Goal: Communication & Community: Answer question/provide support

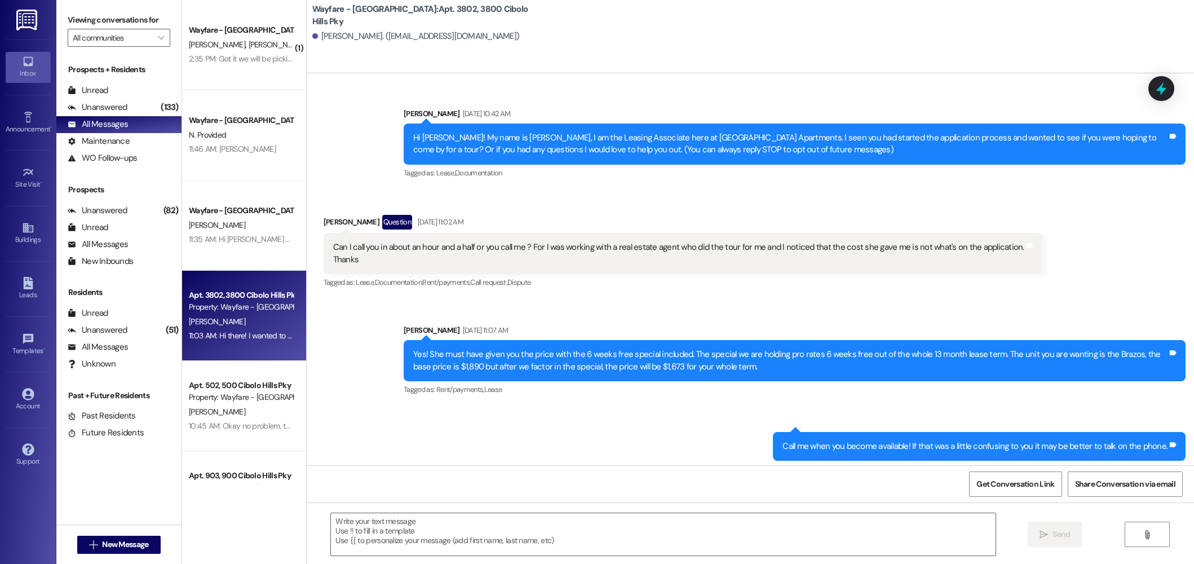
click at [244, 50] on div "M. Gonzalez C. Garza" at bounding box center [241, 45] width 107 height 14
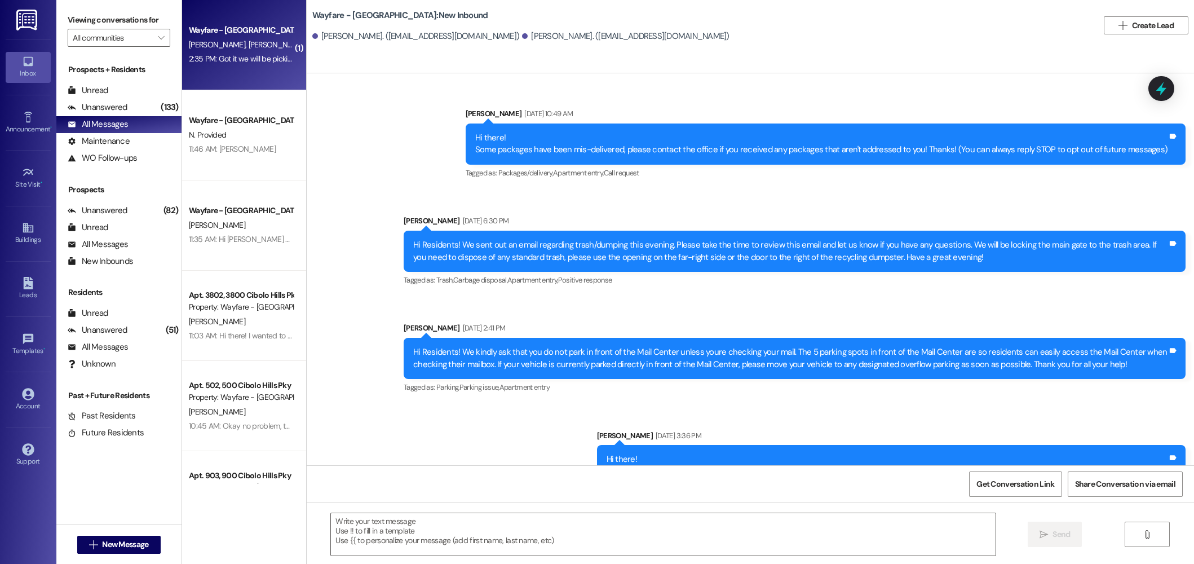
scroll to position [14456, 0]
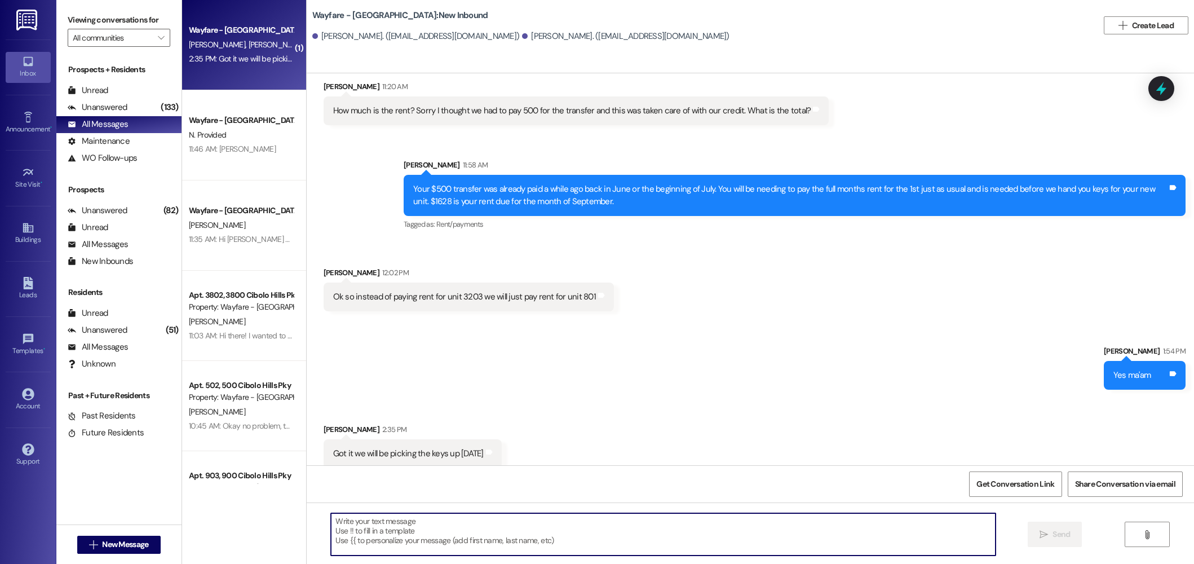
click at [612, 528] on textarea at bounding box center [663, 534] width 665 height 42
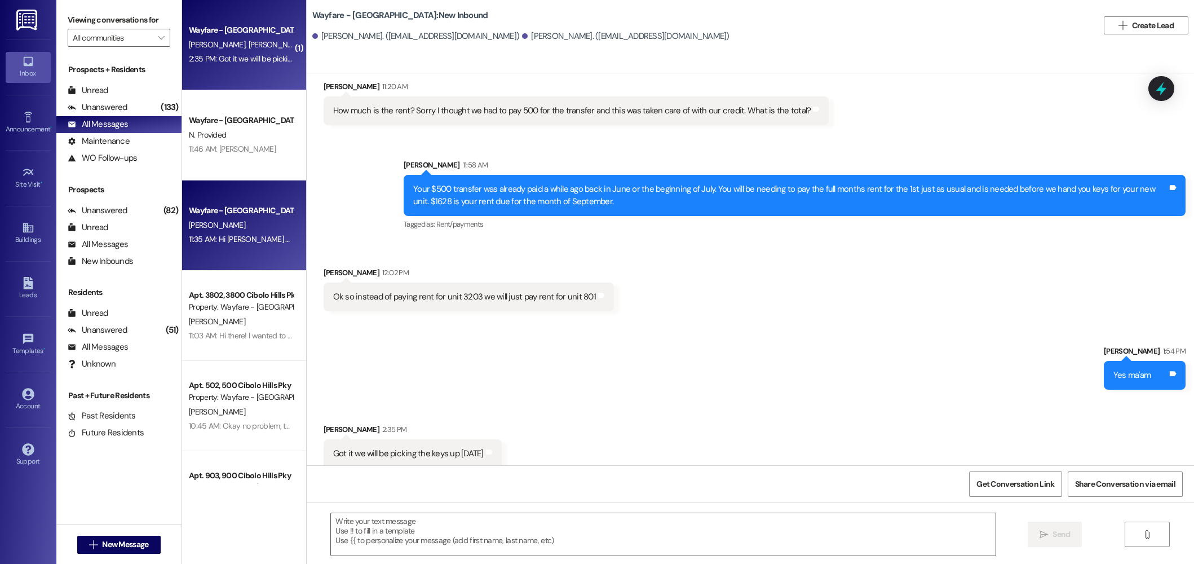
click at [261, 253] on div "Wayfare - Cibolo Hills Prospect C. Bass 11:35 AM: Hi Jordan - thanks for your m…" at bounding box center [244, 225] width 124 height 90
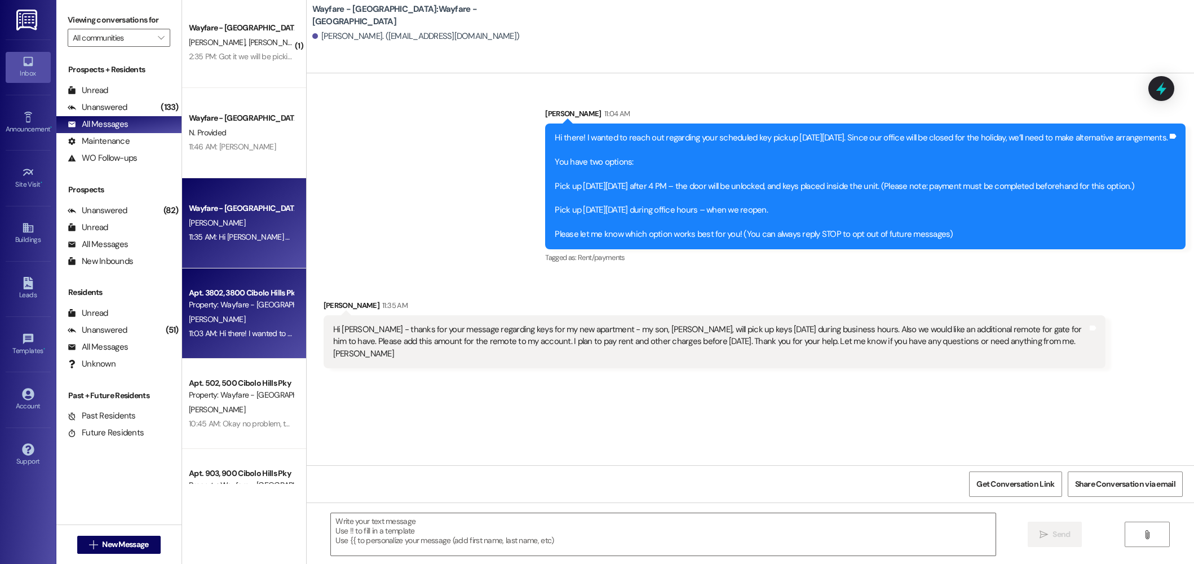
scroll to position [0, 0]
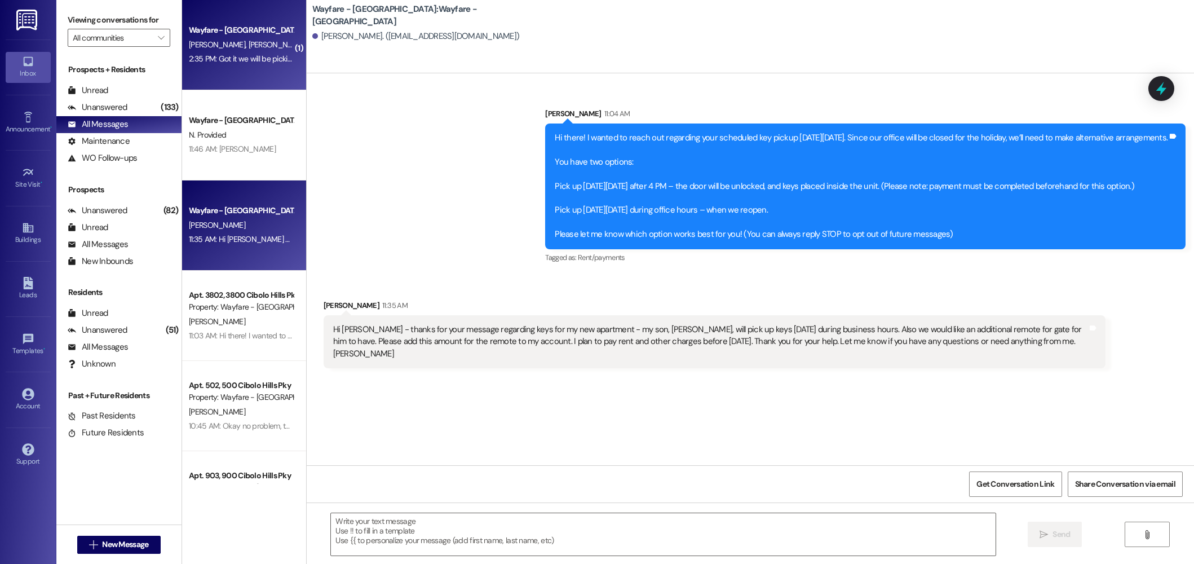
click at [248, 48] on span "[PERSON_NAME]" at bounding box center [276, 44] width 56 height 10
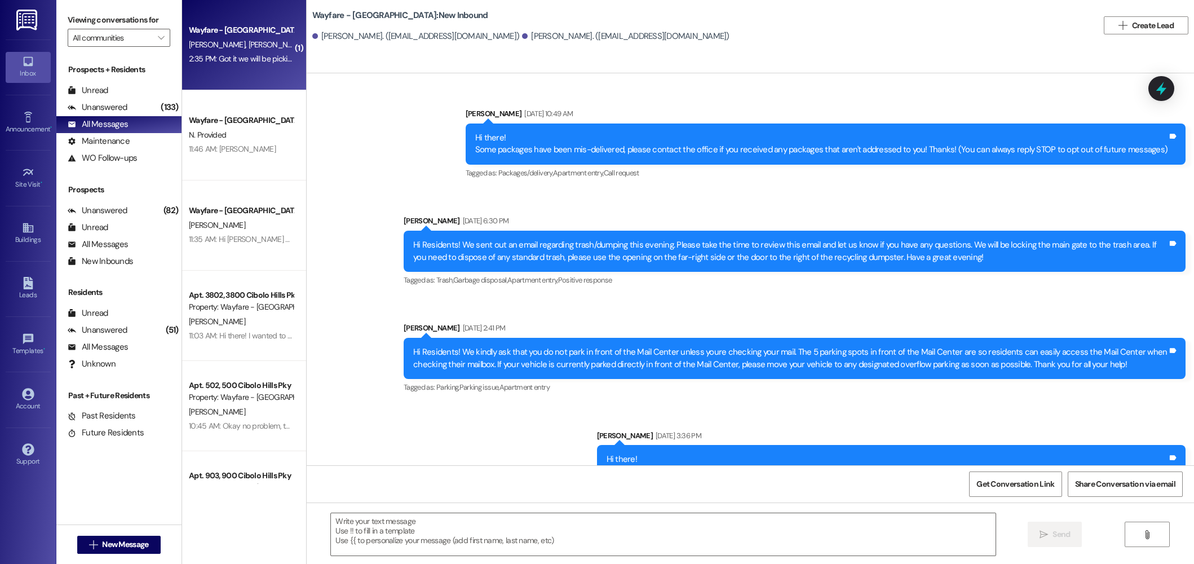
scroll to position [14456, 0]
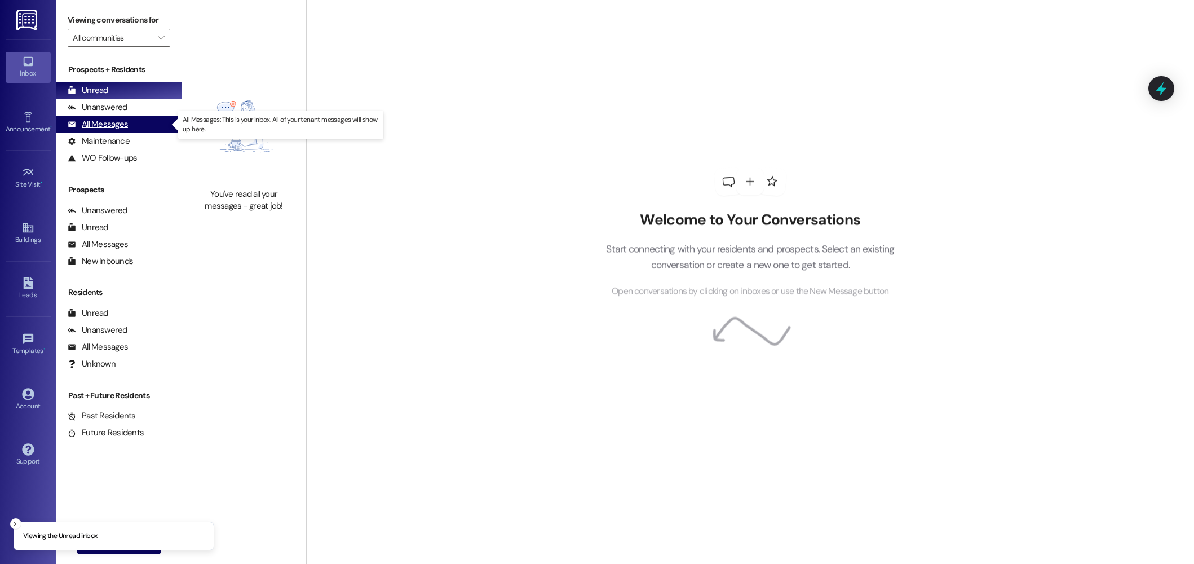
click at [129, 129] on div "All Messages (undefined)" at bounding box center [118, 124] width 125 height 17
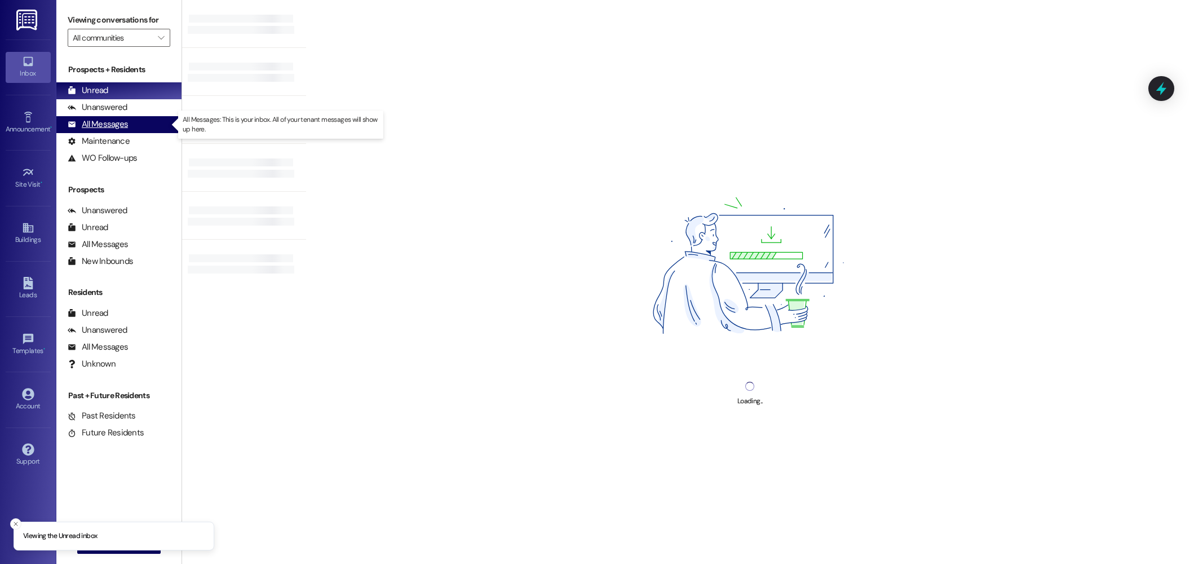
click at [131, 122] on div "All Messages (undefined)" at bounding box center [118, 124] width 125 height 17
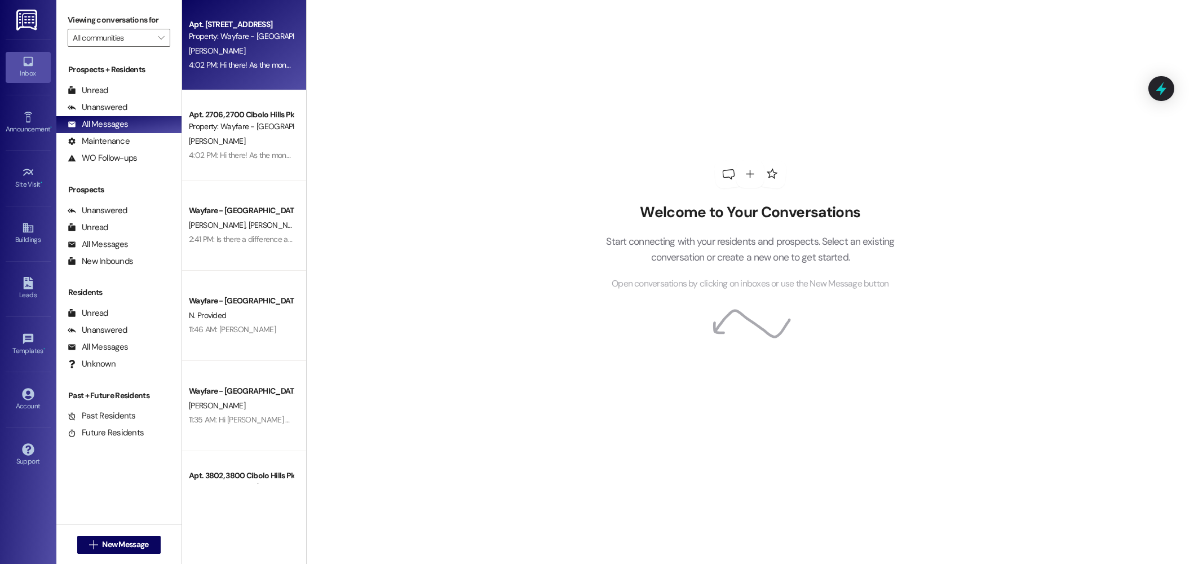
click at [248, 39] on div "Property: Wayfare - [GEOGRAPHIC_DATA]" at bounding box center [241, 36] width 104 height 12
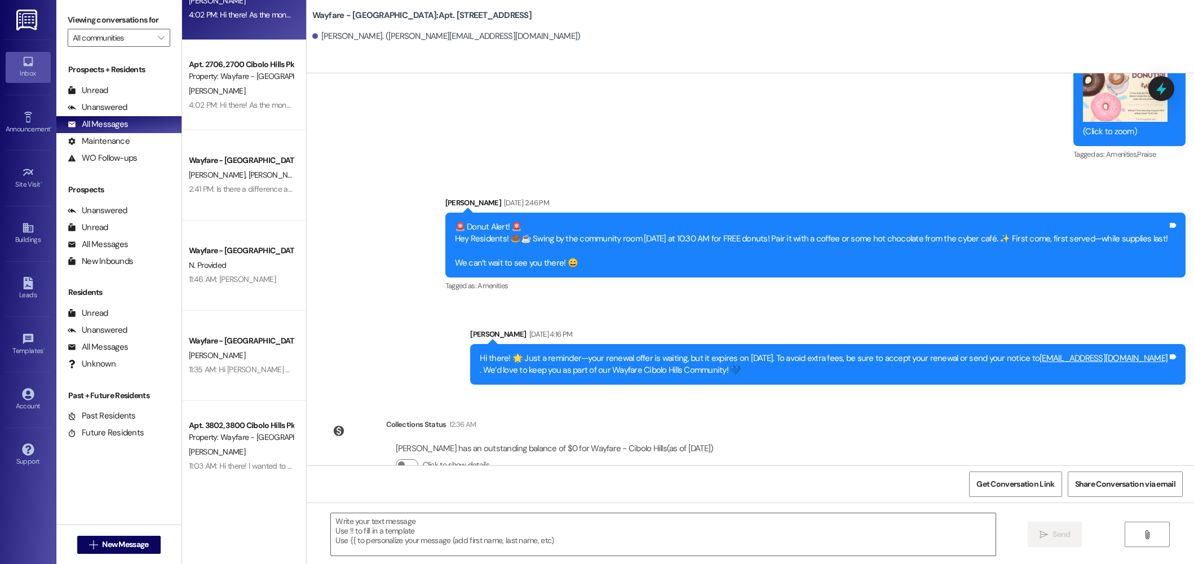
scroll to position [50, 0]
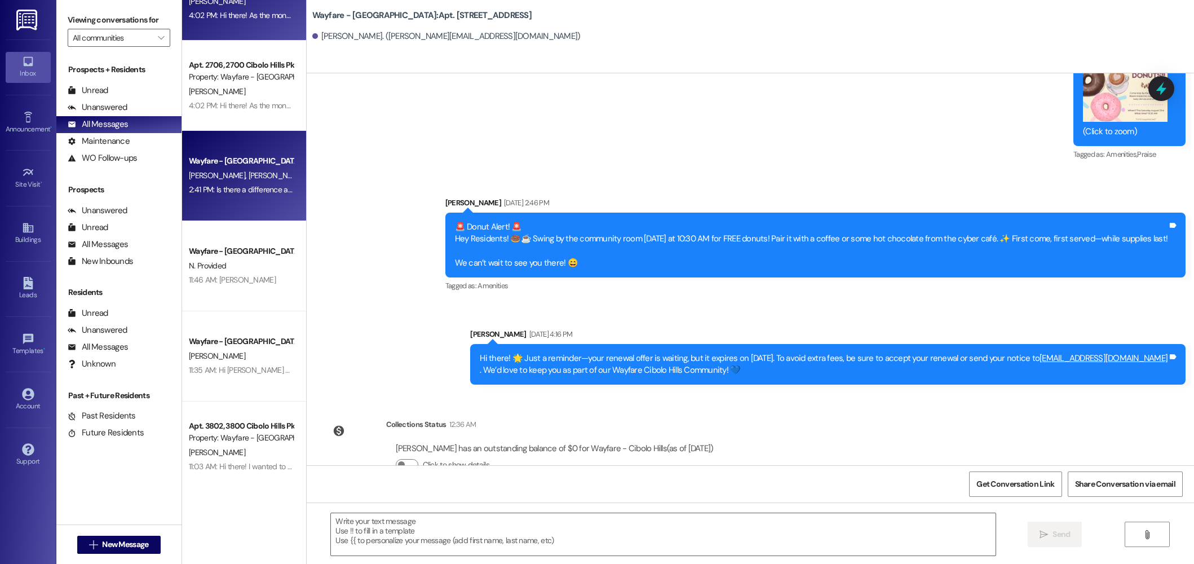
click at [234, 218] on div "Wayfare - Cibolo Hills Prospect M. Gonzalez C. Garza 2:41 PM: Is there a differ…" at bounding box center [244, 176] width 124 height 90
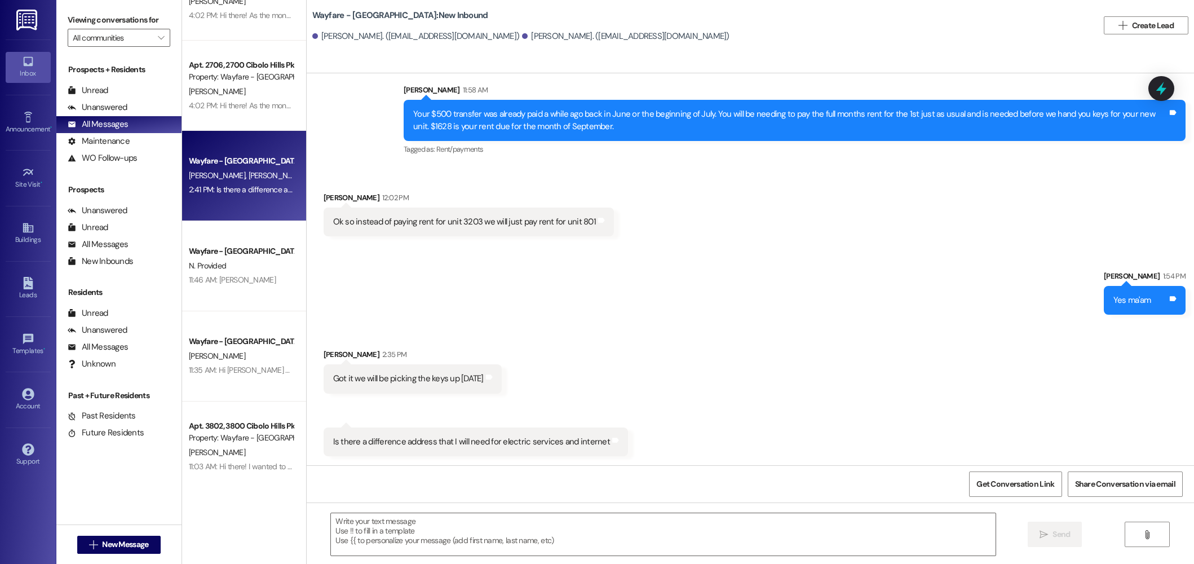
scroll to position [14456, 0]
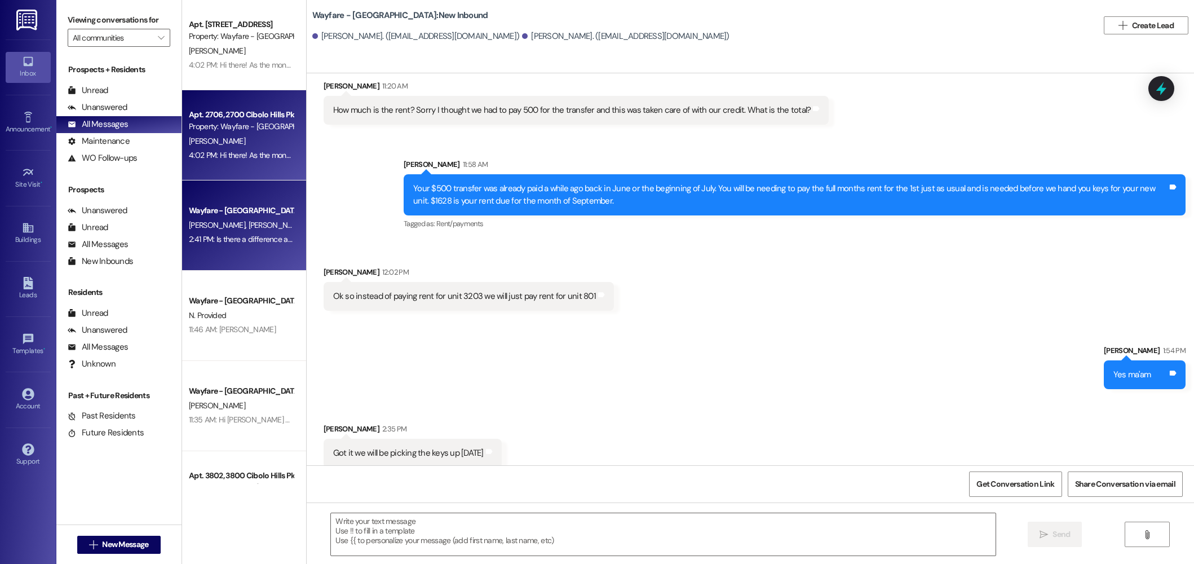
click at [235, 152] on div "4:02 PM: Hi there! As the month comes to an end, just a quick reminder that onl…" at bounding box center [777, 155] width 1177 height 10
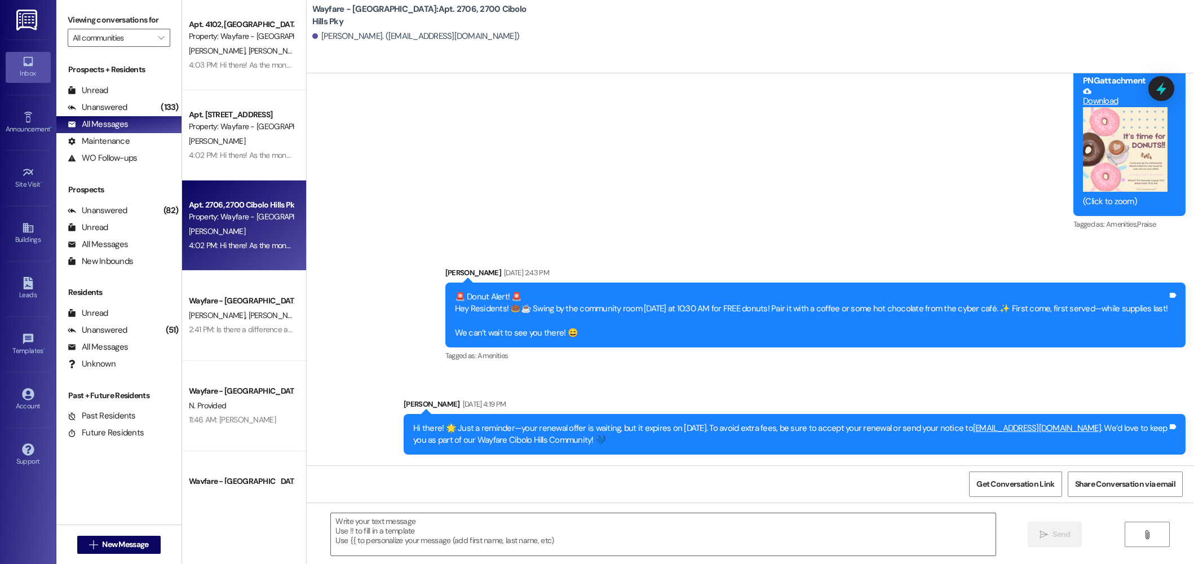
scroll to position [19186, 0]
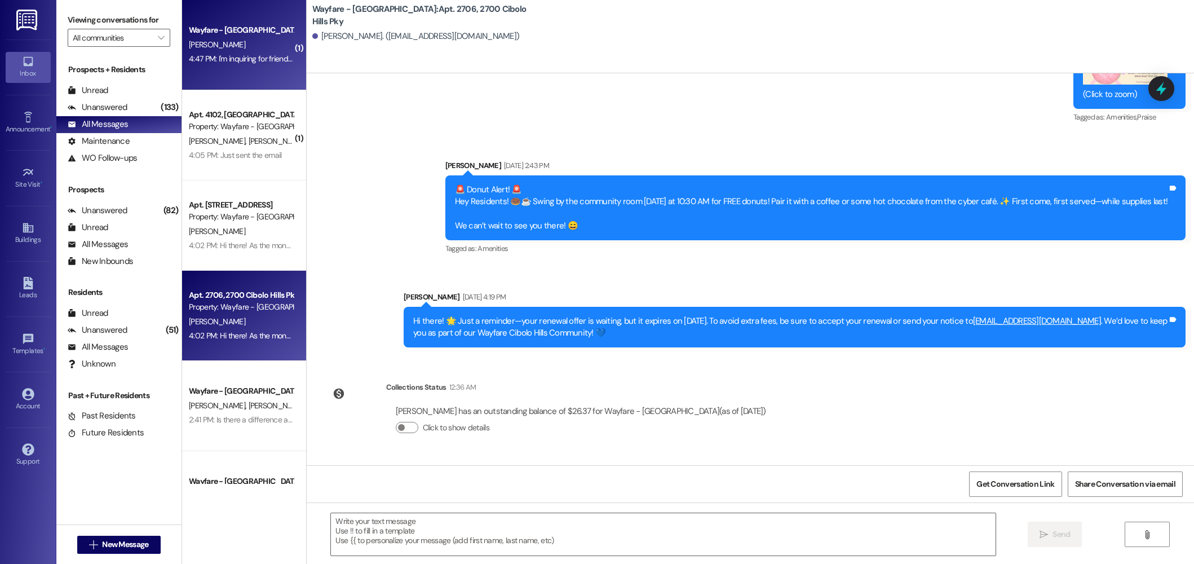
click at [246, 77] on div "Wayfare - Cibolo Hills Prospect R. Craddock 4:47 PM: I'm inquiring for friend i…" at bounding box center [244, 45] width 124 height 90
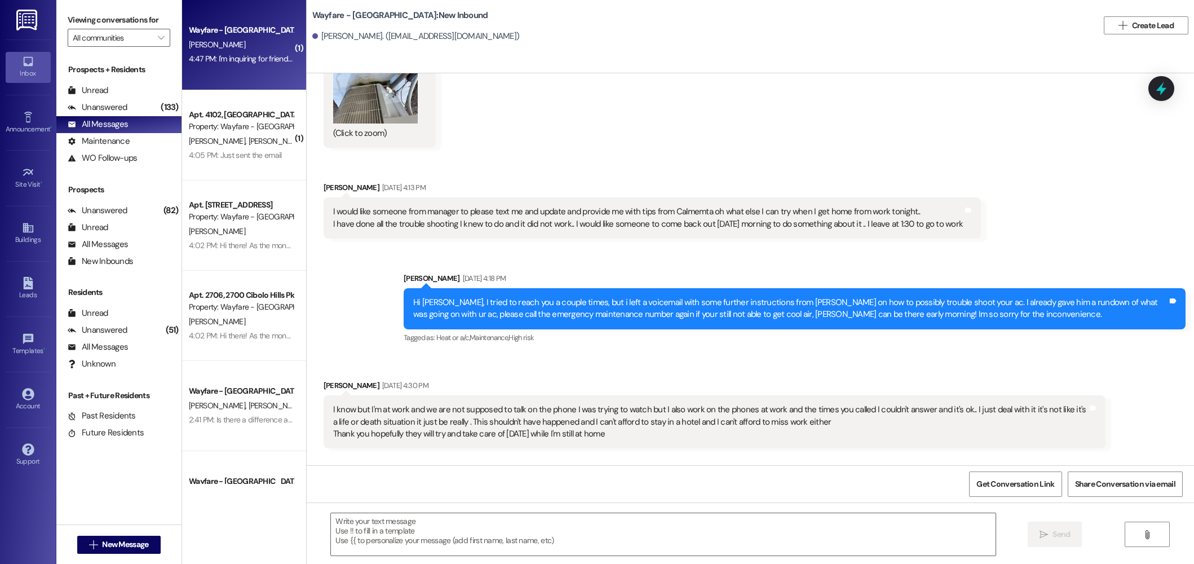
scroll to position [22558, 0]
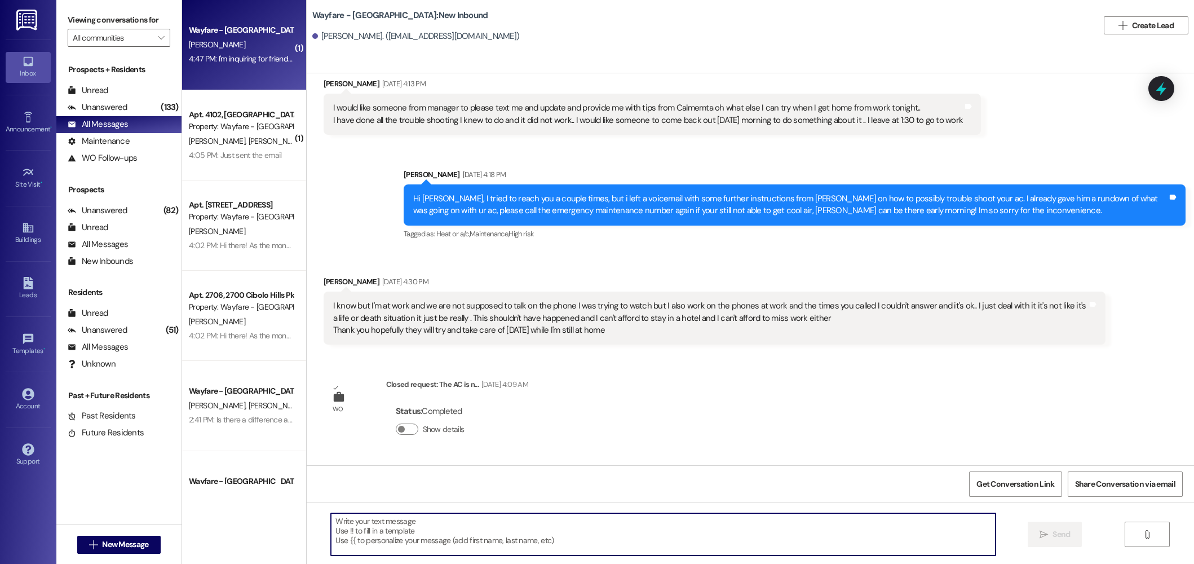
click at [412, 528] on textarea at bounding box center [663, 534] width 665 height 42
type textarea "H"
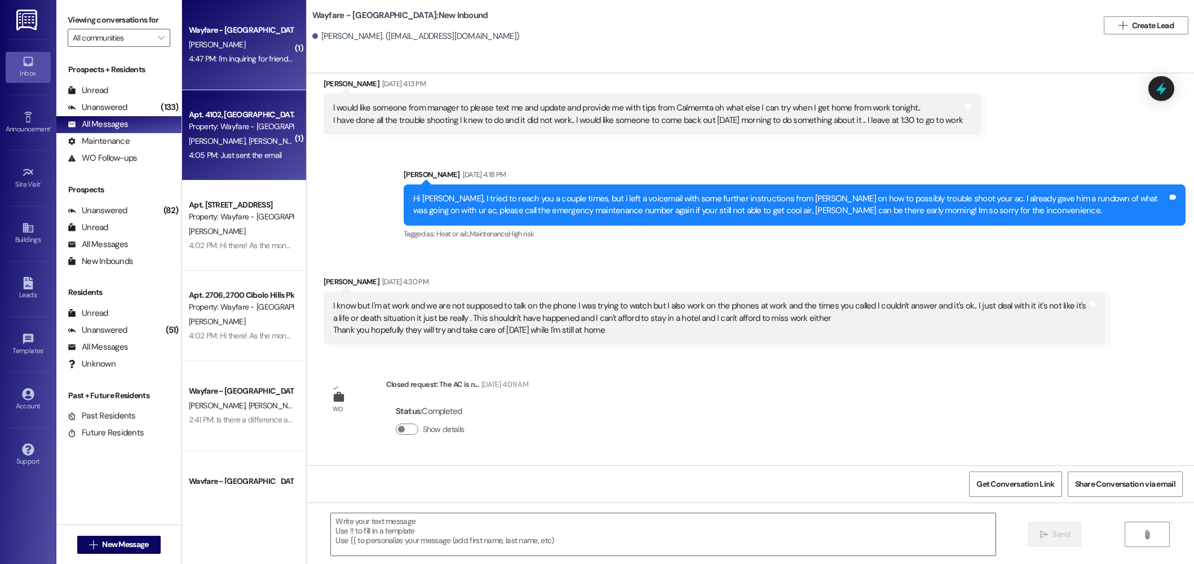
click at [268, 123] on div "Property: Wayfare - [GEOGRAPHIC_DATA]" at bounding box center [241, 127] width 104 height 12
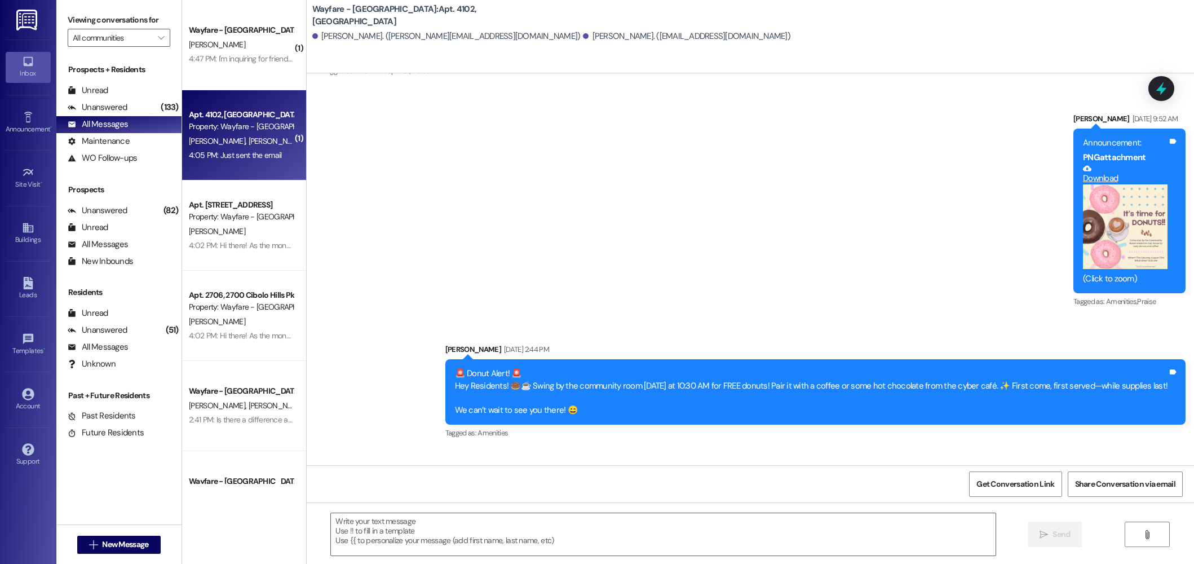
scroll to position [23440, 0]
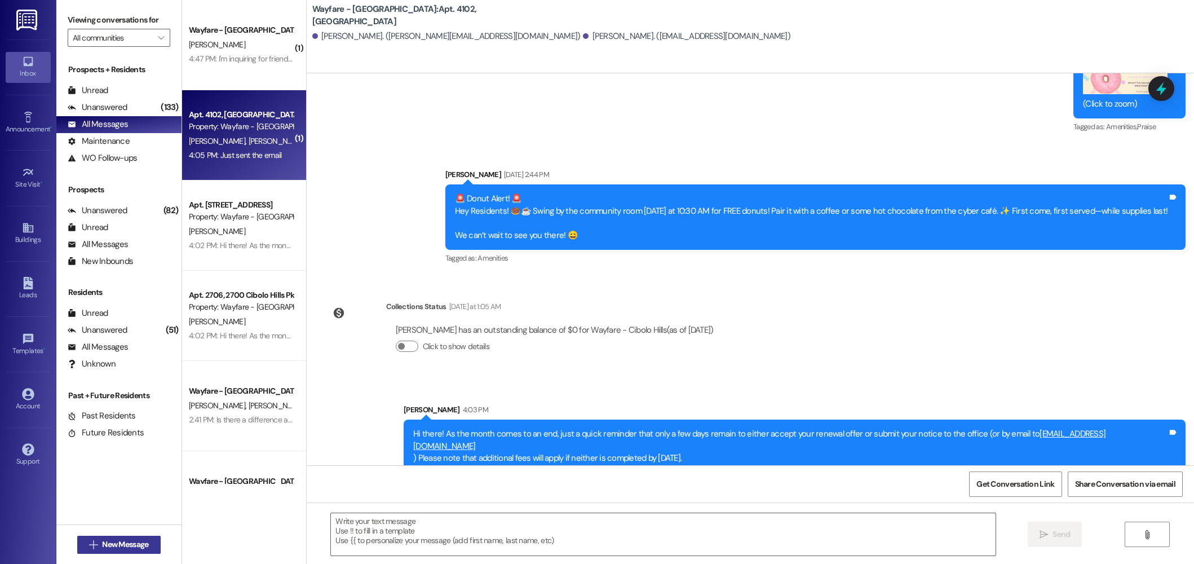
click at [131, 540] on span "New Message" at bounding box center [125, 545] width 46 height 12
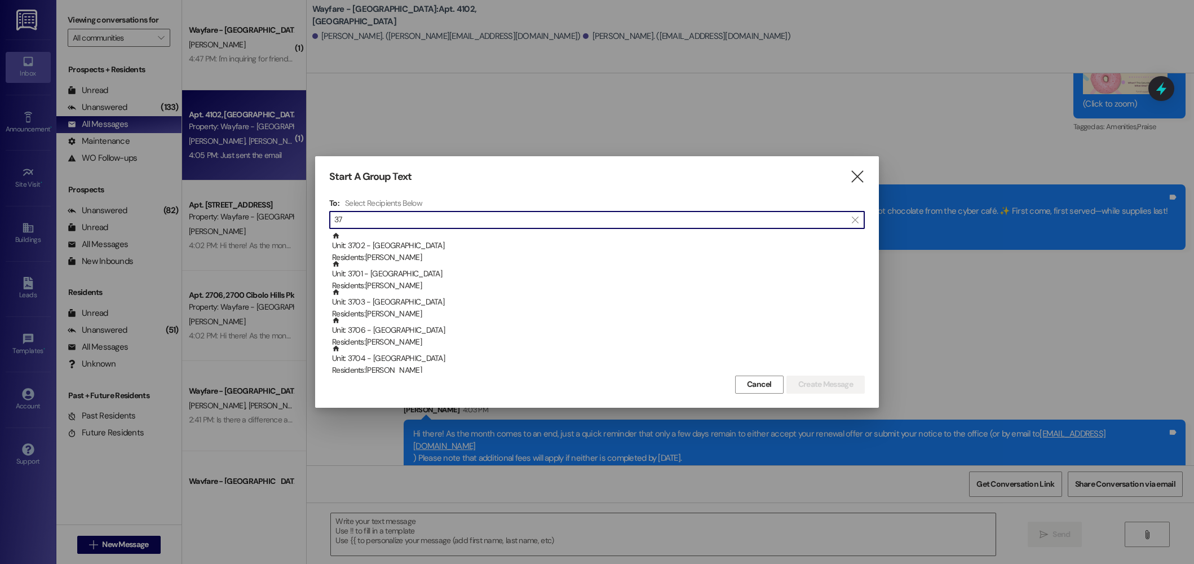
type input "3"
type input "4"
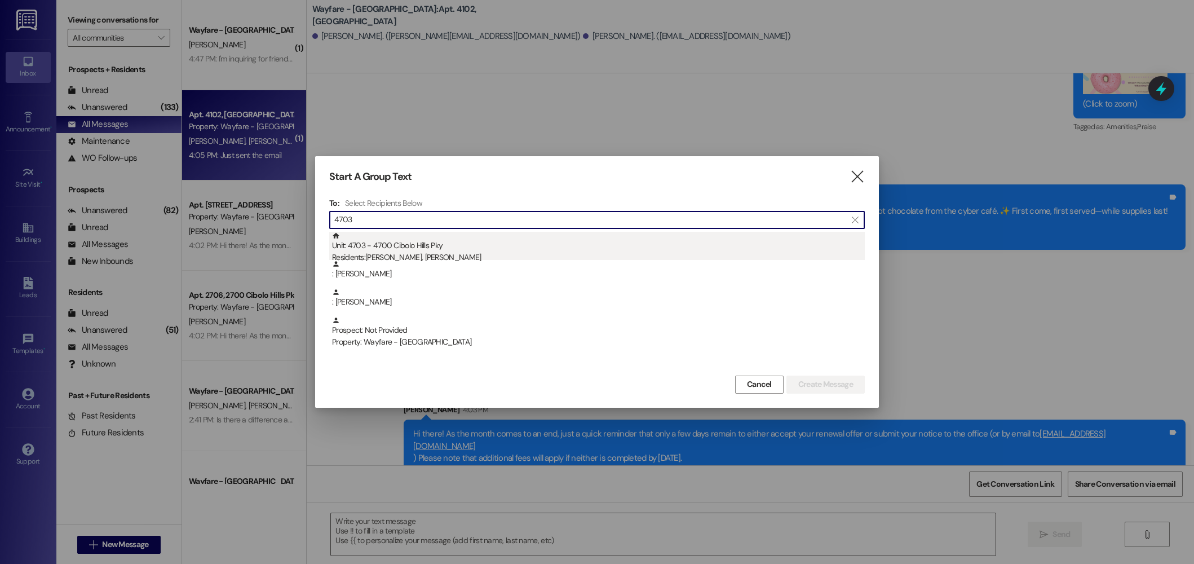
type input "4703"
click at [423, 245] on div "Unit: 4703 - 4700 Cibolo Hills Pky Residents: Barbara Pool, Terry Robertson" at bounding box center [598, 248] width 533 height 32
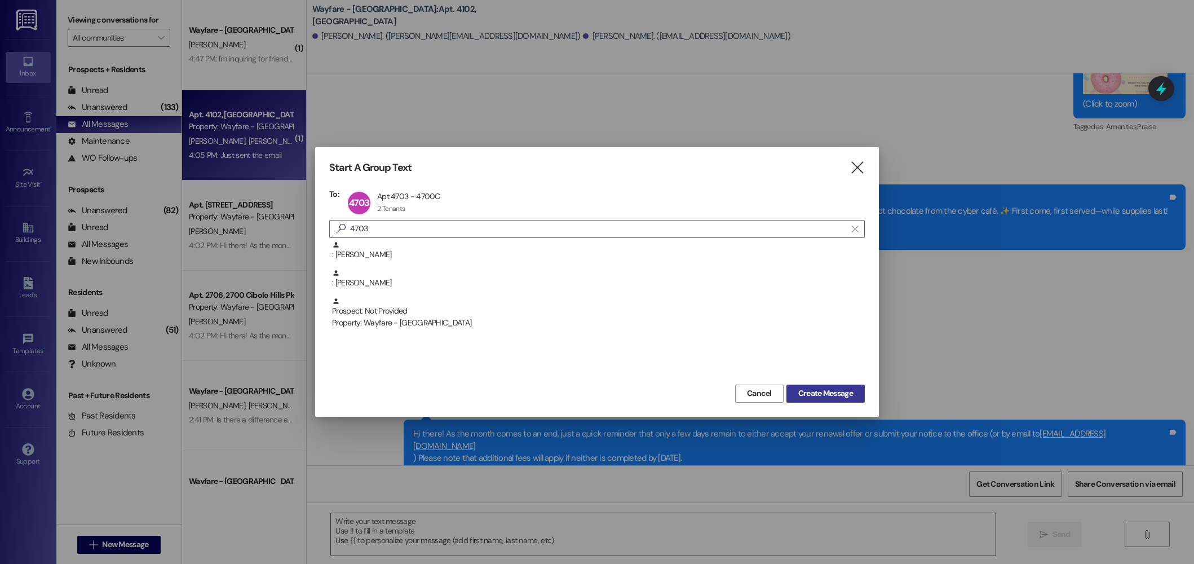
click at [815, 392] on span "Create Message" at bounding box center [825, 393] width 55 height 12
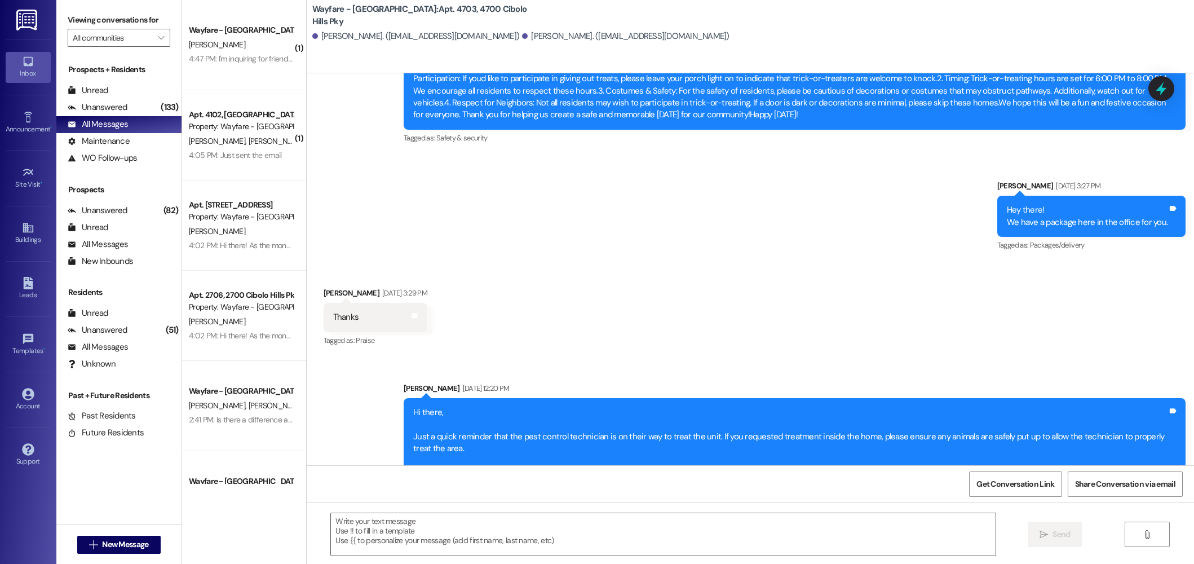
scroll to position [5626, 0]
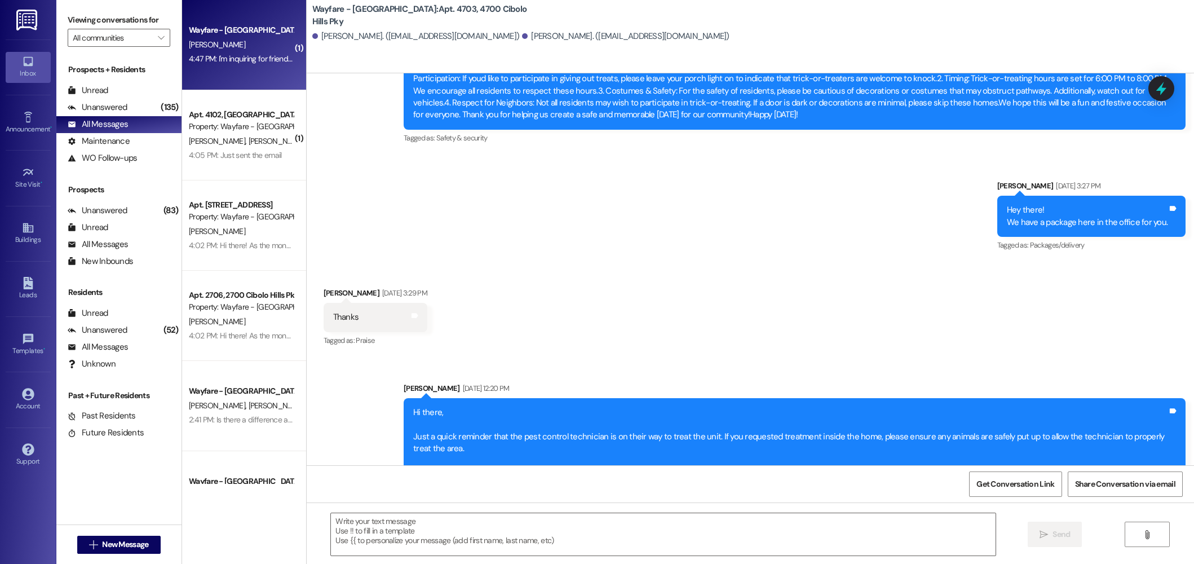
click at [233, 64] on div "4:47 PM: I'm inquiring for friend if you still have availability for 1 bedroom …" at bounding box center [241, 59] width 107 height 14
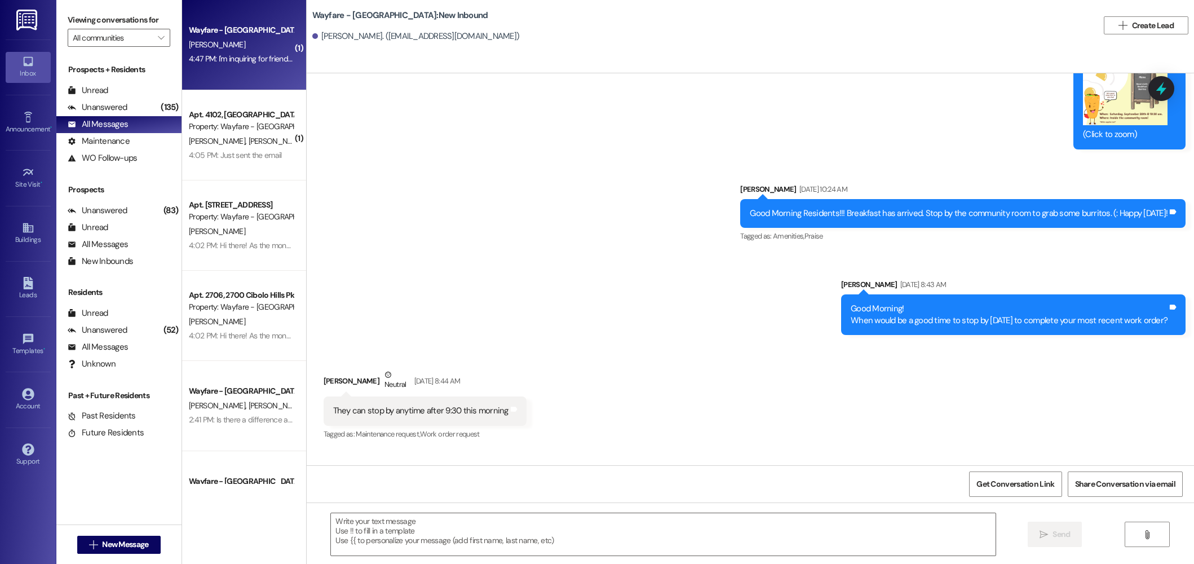
scroll to position [22558, 0]
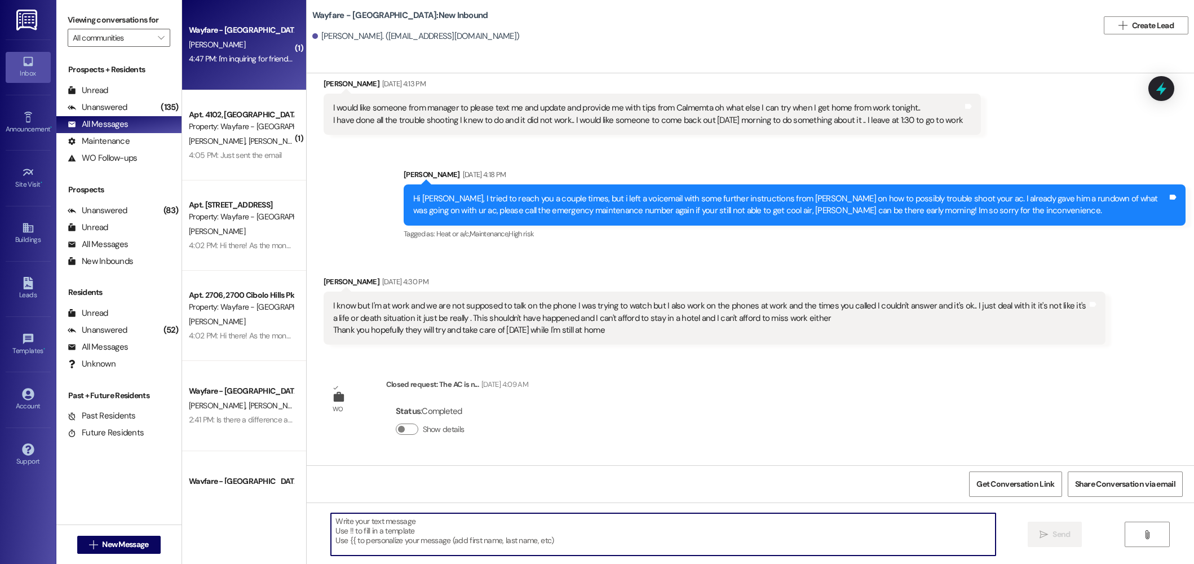
click at [418, 538] on textarea at bounding box center [663, 534] width 665 height 42
type textarea "Hi Rose, we don't have any available at the moment."
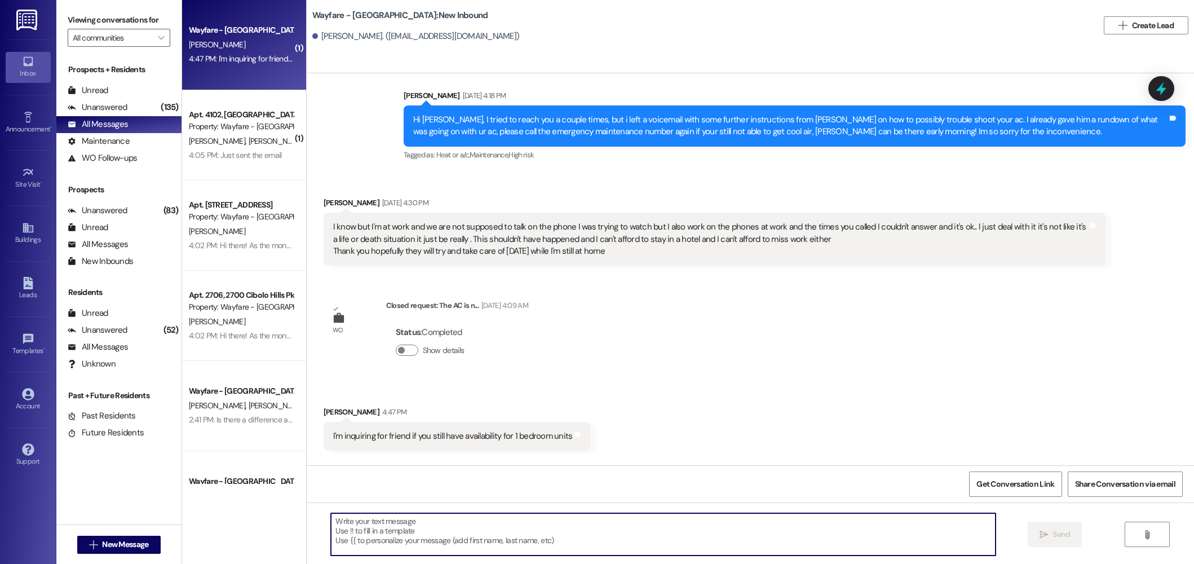
click at [400, 534] on textarea at bounding box center [663, 534] width 665 height 42
type textarea "I"
type textarea "I dont show any available for the future either just yet. We may know more at t…"
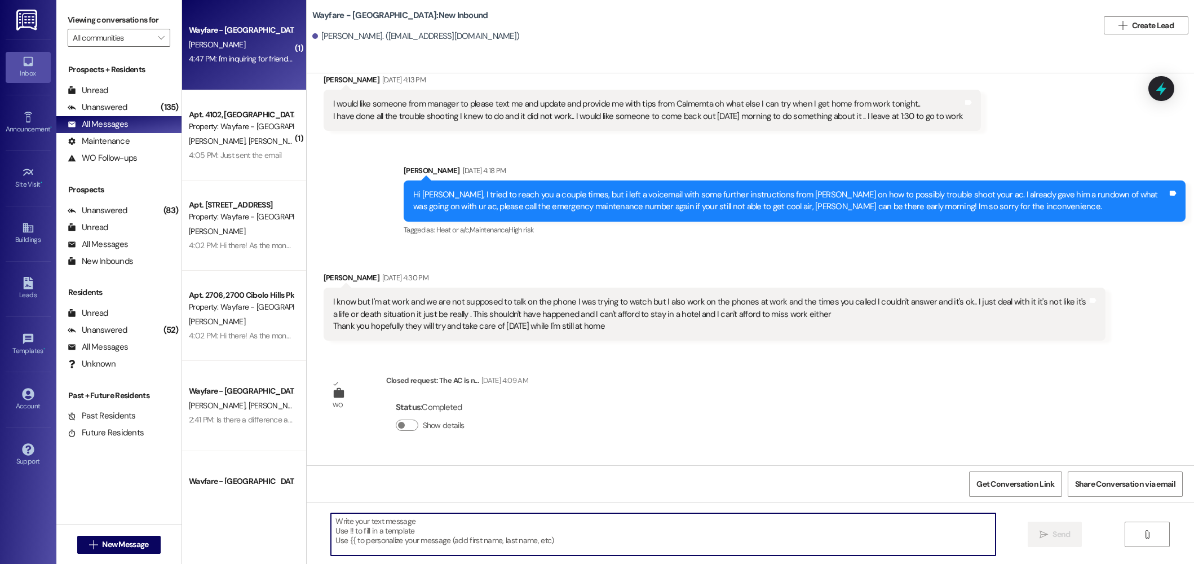
scroll to position [22715, 0]
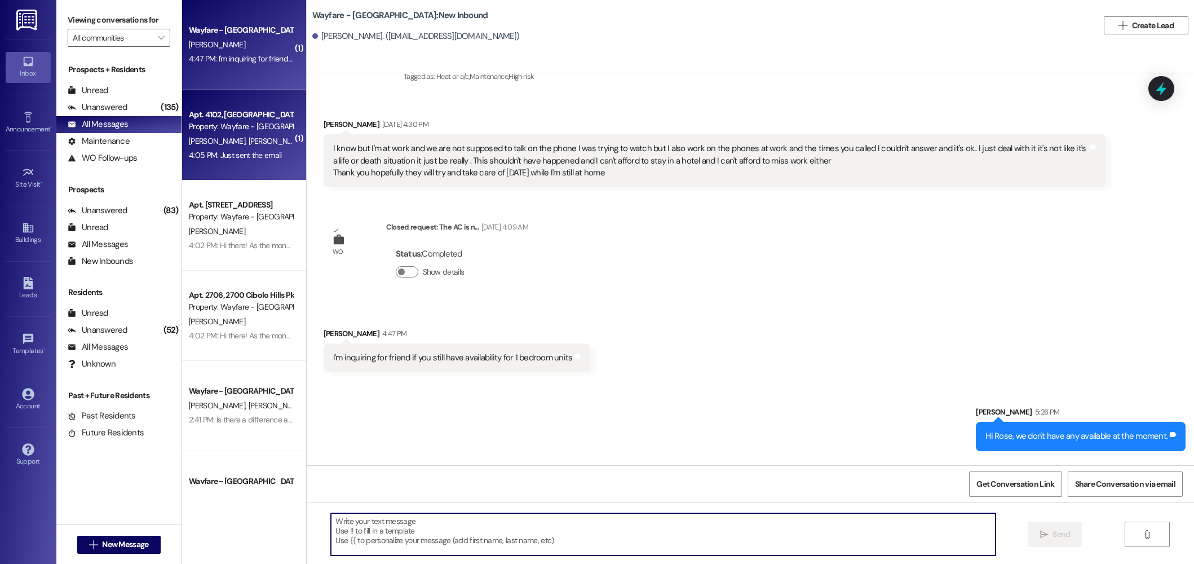
click at [223, 168] on div "Apt. 4102, 4100 Cibolo Hills Pky Property: Wayfare - Cibolo Hills A. Danage M. …" at bounding box center [244, 135] width 124 height 90
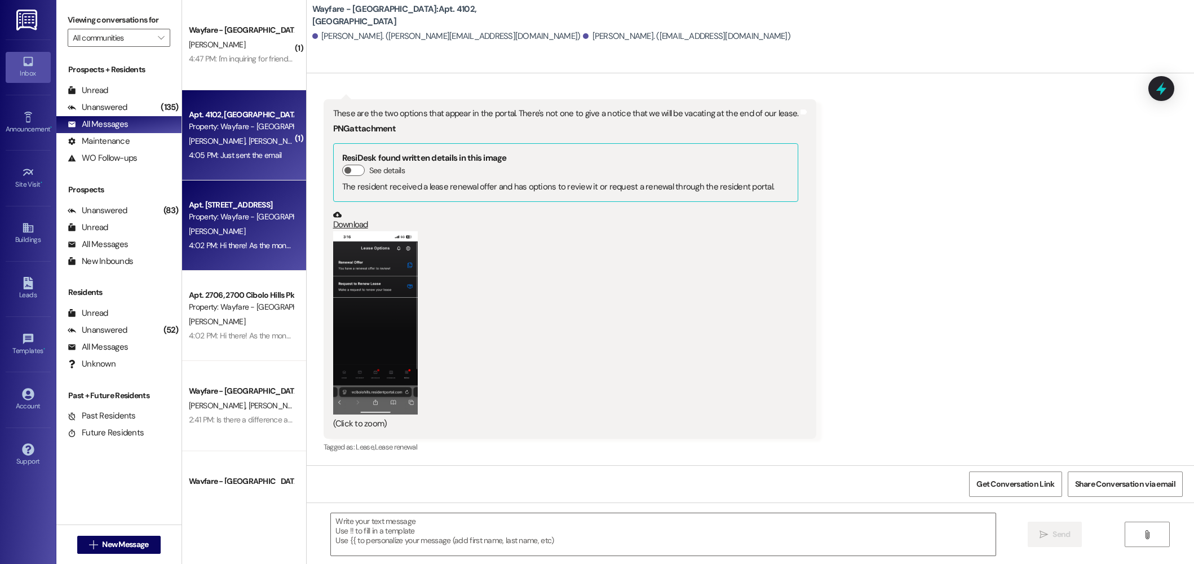
click at [224, 224] on div "T. Smith" at bounding box center [241, 231] width 107 height 14
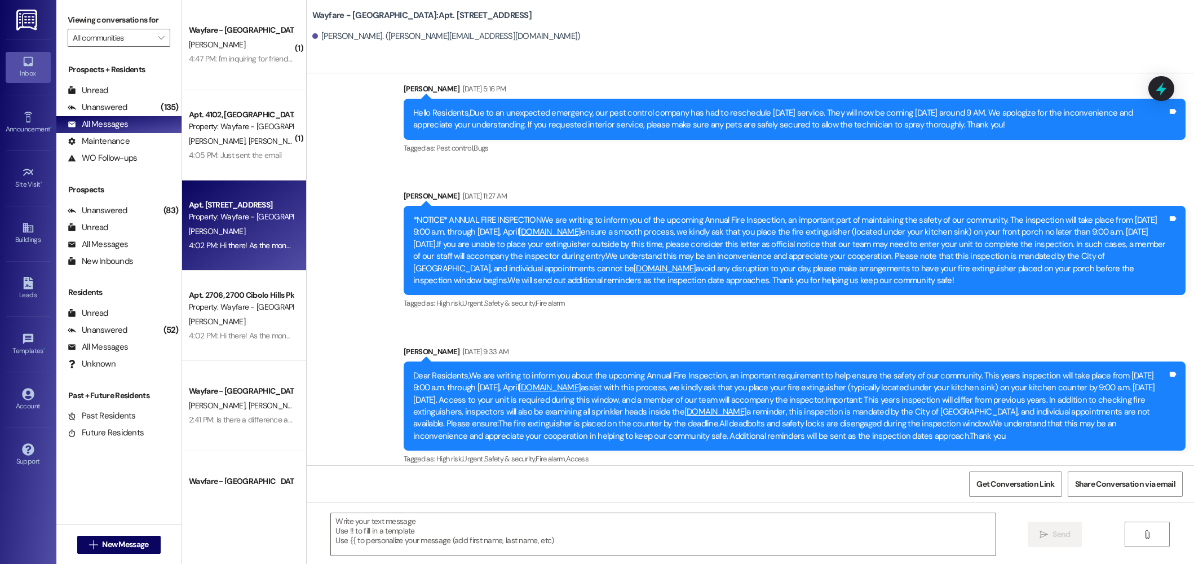
scroll to position [28175, 0]
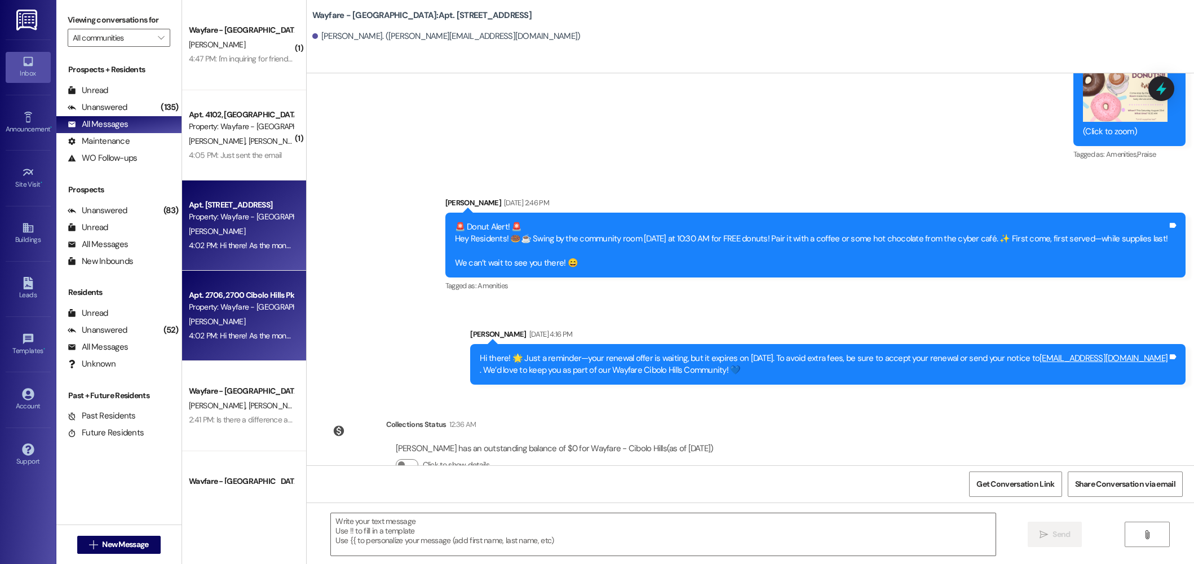
click at [200, 282] on div "Apt. 2706, 2700 Cibolo Hills Pky Property: Wayfare - Cibolo Hills C. Foster 4:0…" at bounding box center [244, 316] width 124 height 90
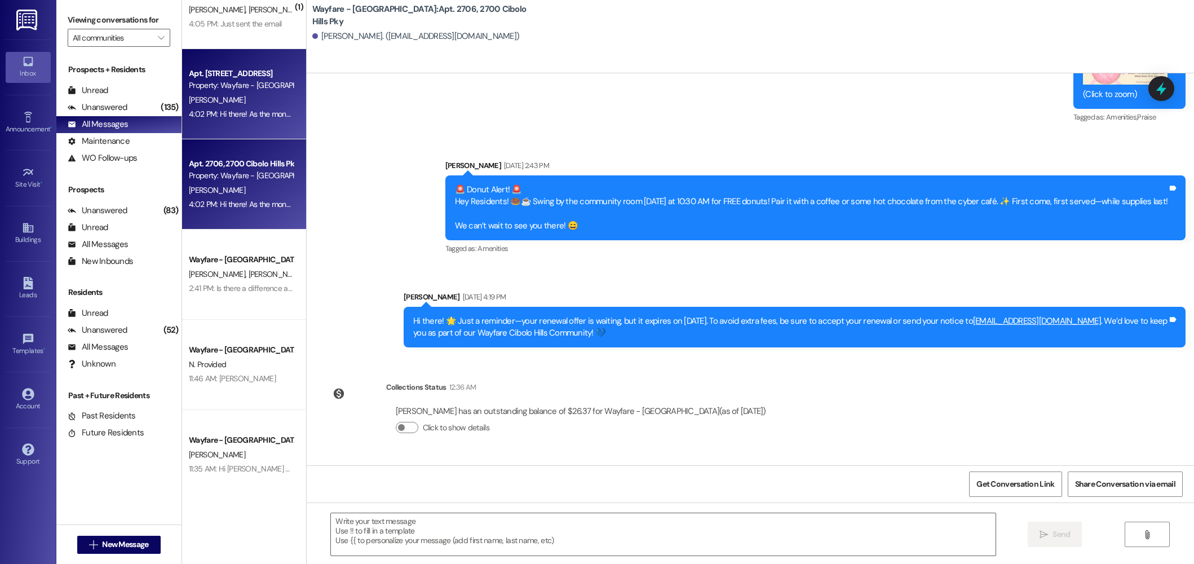
scroll to position [19168, 0]
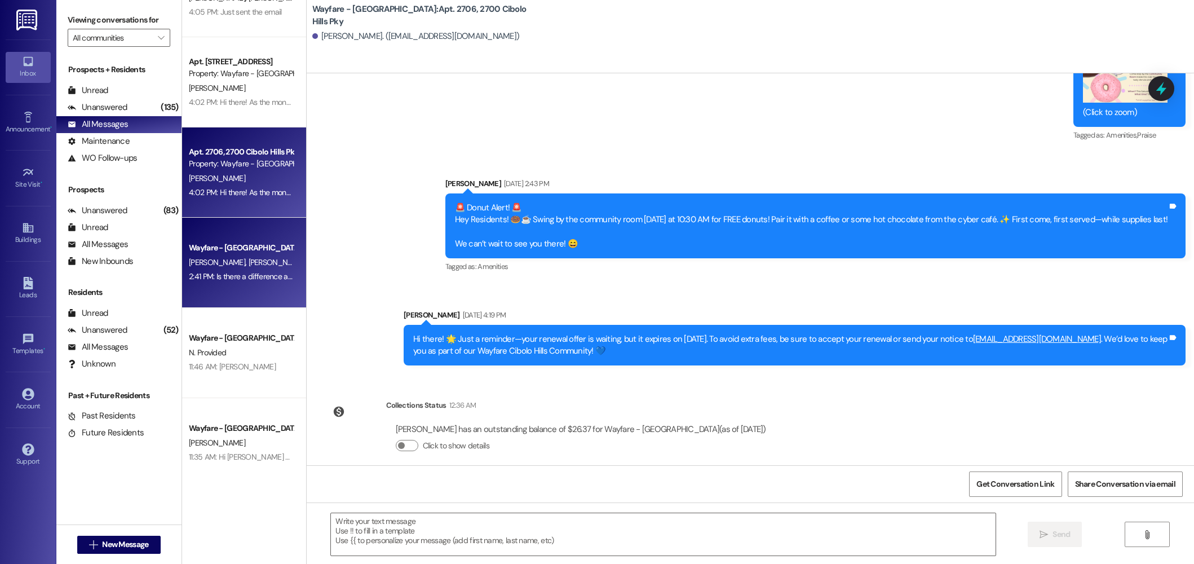
click at [248, 264] on span "[PERSON_NAME]" at bounding box center [276, 262] width 56 height 10
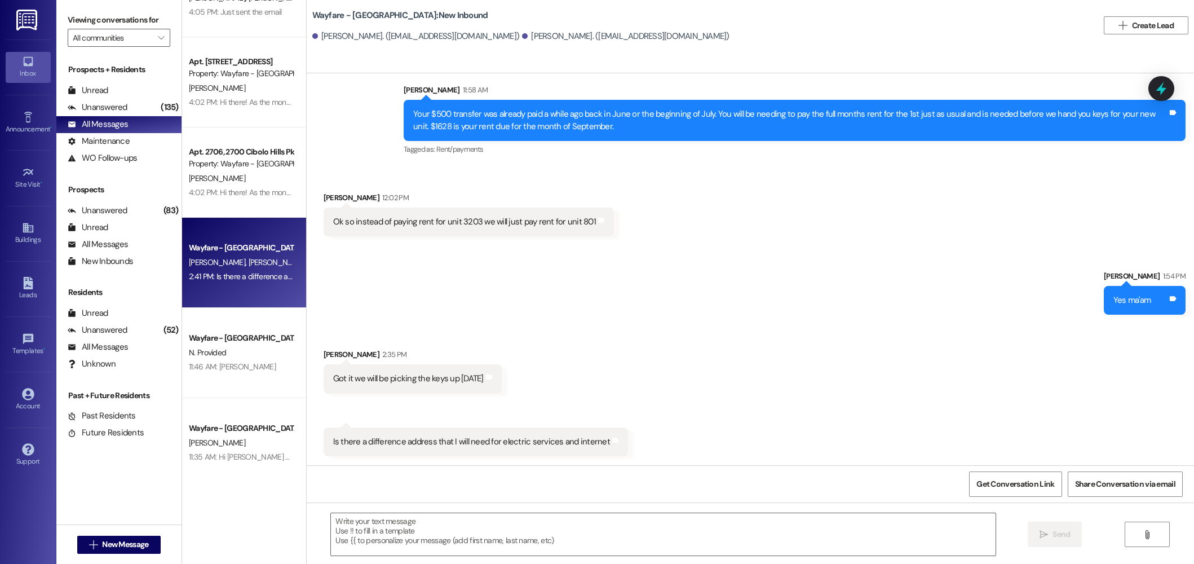
scroll to position [14456, 0]
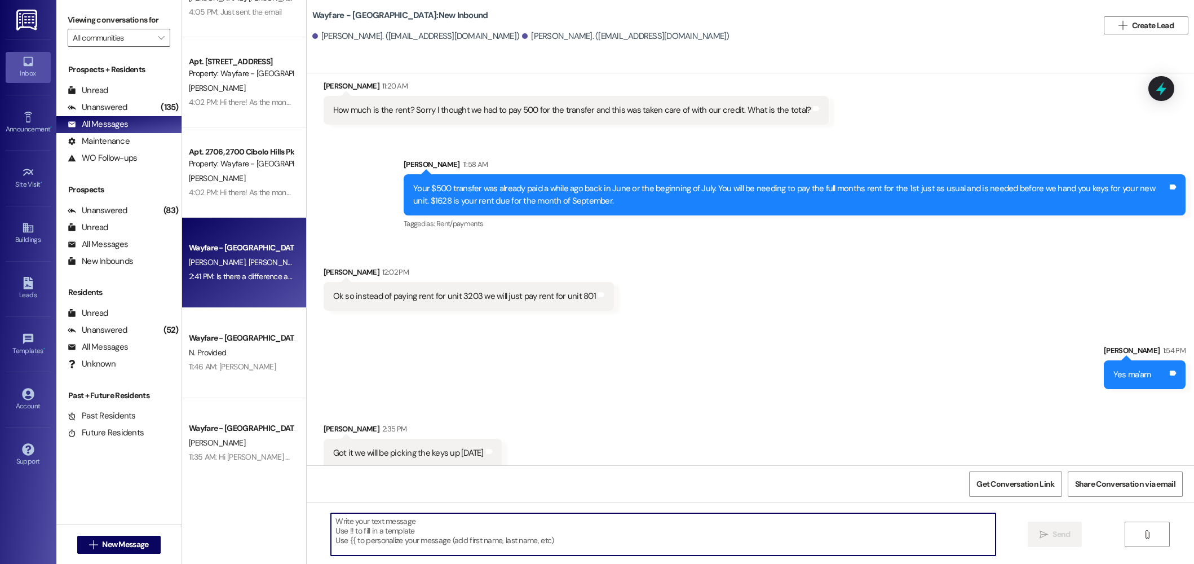
click at [437, 536] on textarea at bounding box center [663, 534] width 665 height 42
click at [1152, 534] on span "" at bounding box center [1147, 534] width 13 height 9
click at [717, 532] on textarea at bounding box center [665, 534] width 665 height 42
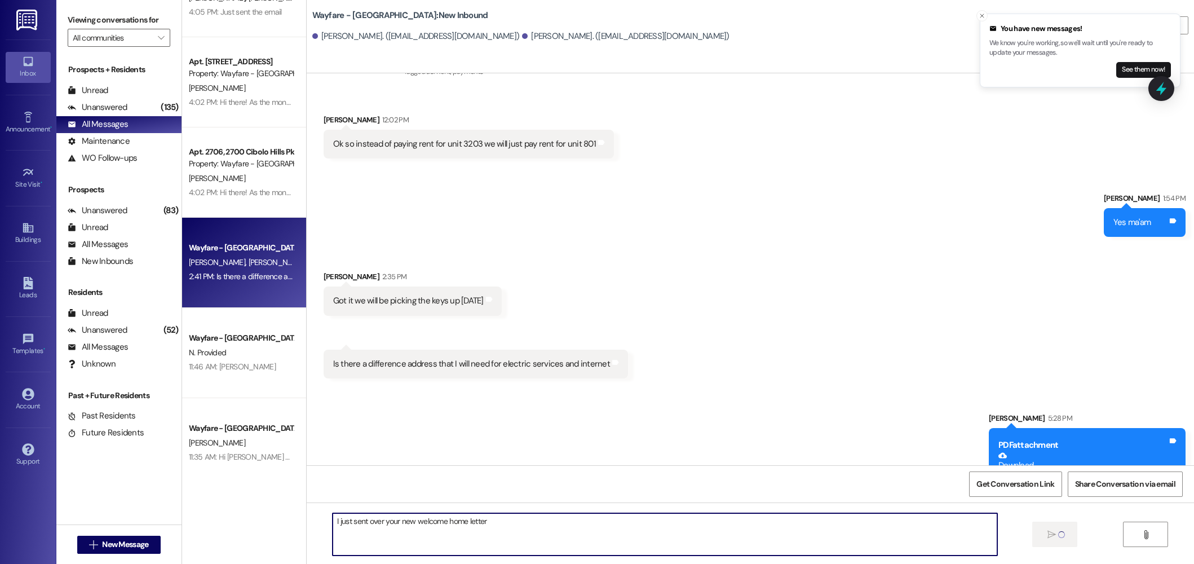
scroll to position [14643, 0]
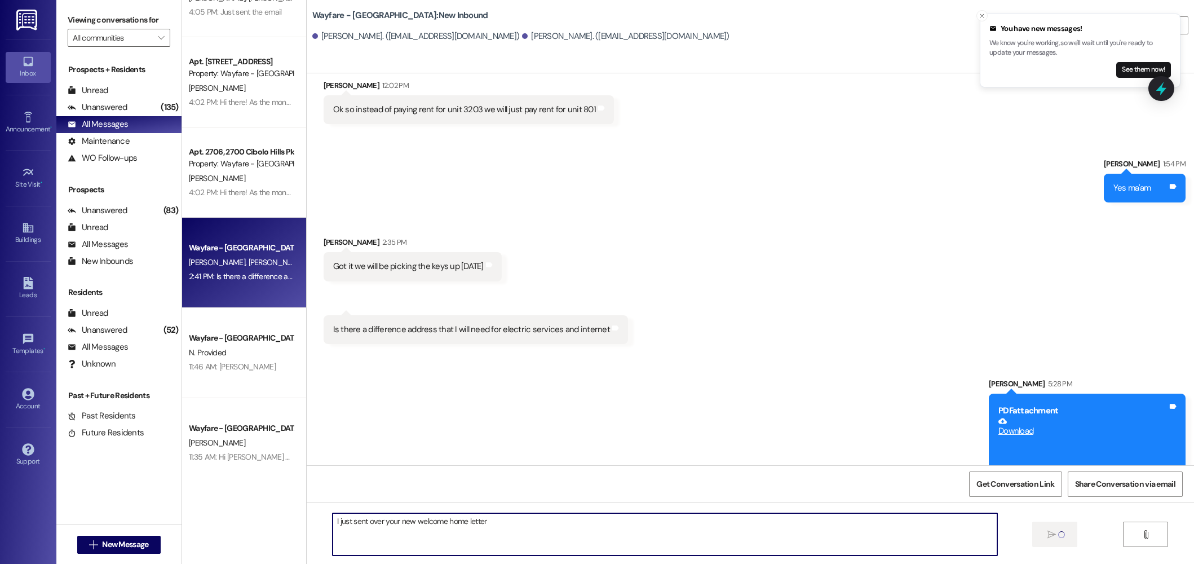
type textarea "I just sent over your new welcome home letter"
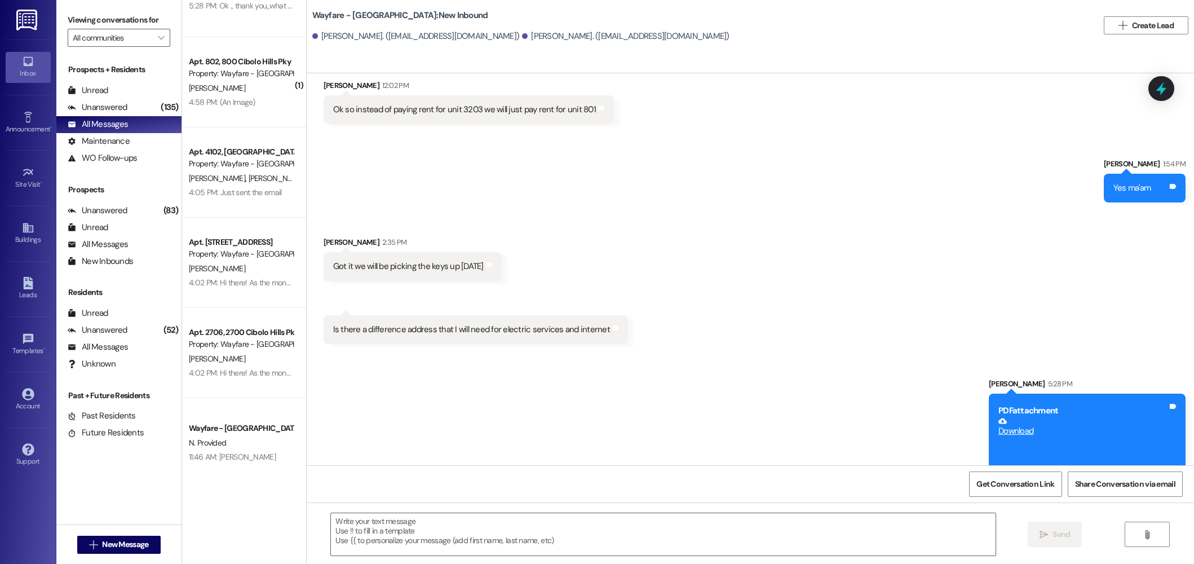
scroll to position [14722, 0]
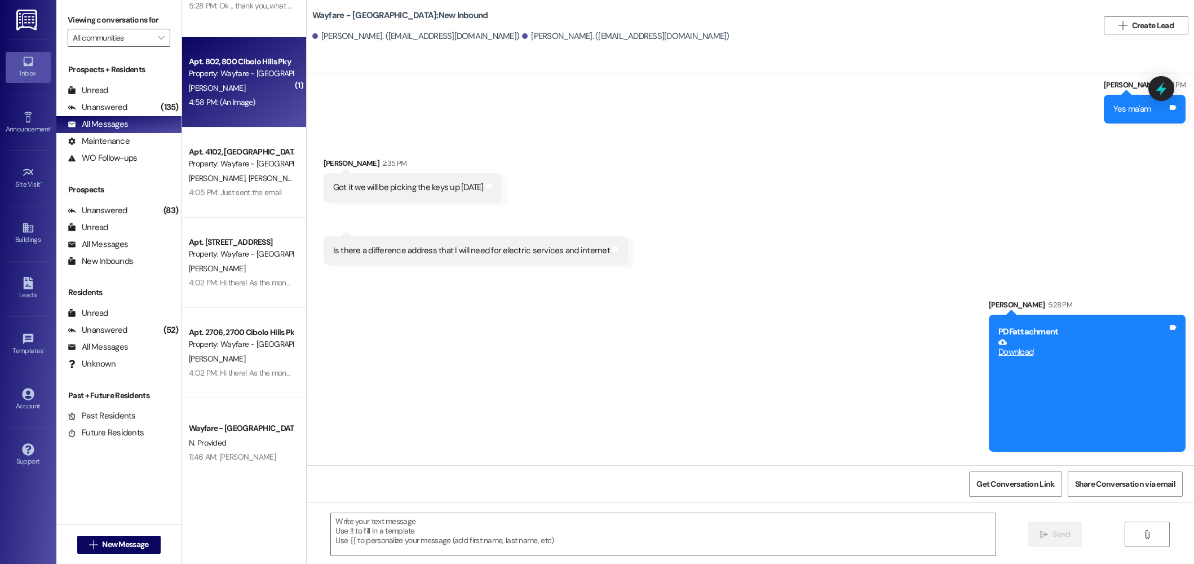
click at [241, 104] on div "4:58 PM: (An Image) 4:58 PM: (An Image)" at bounding box center [222, 102] width 67 height 10
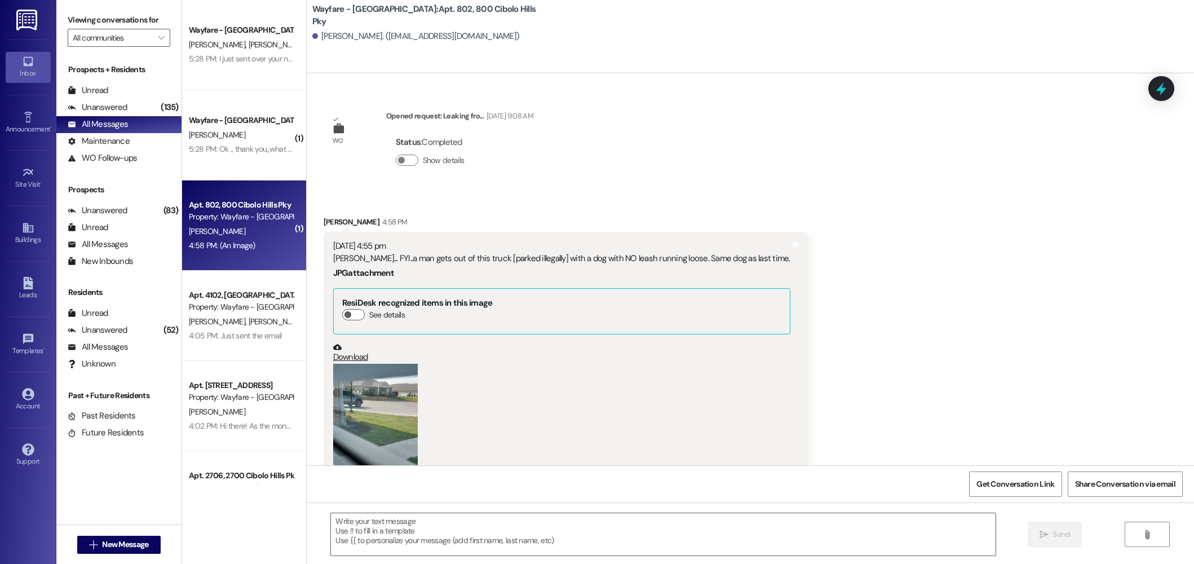
scroll to position [23702, 0]
click at [354, 364] on button "Zoom image" at bounding box center [375, 420] width 85 height 113
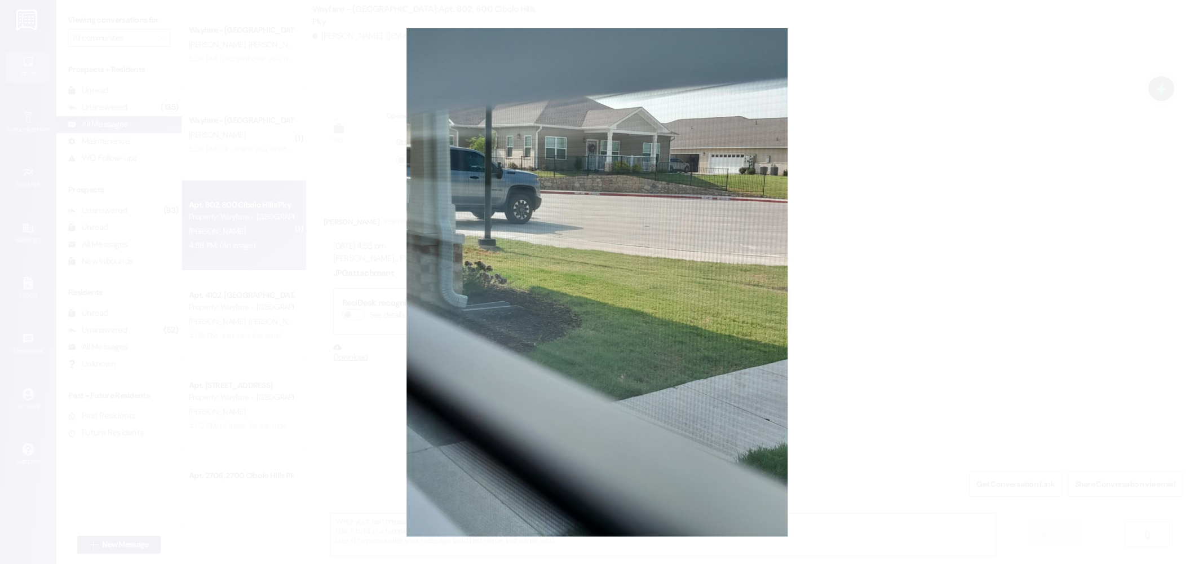
click at [849, 226] on button "Unzoom image" at bounding box center [597, 282] width 1194 height 564
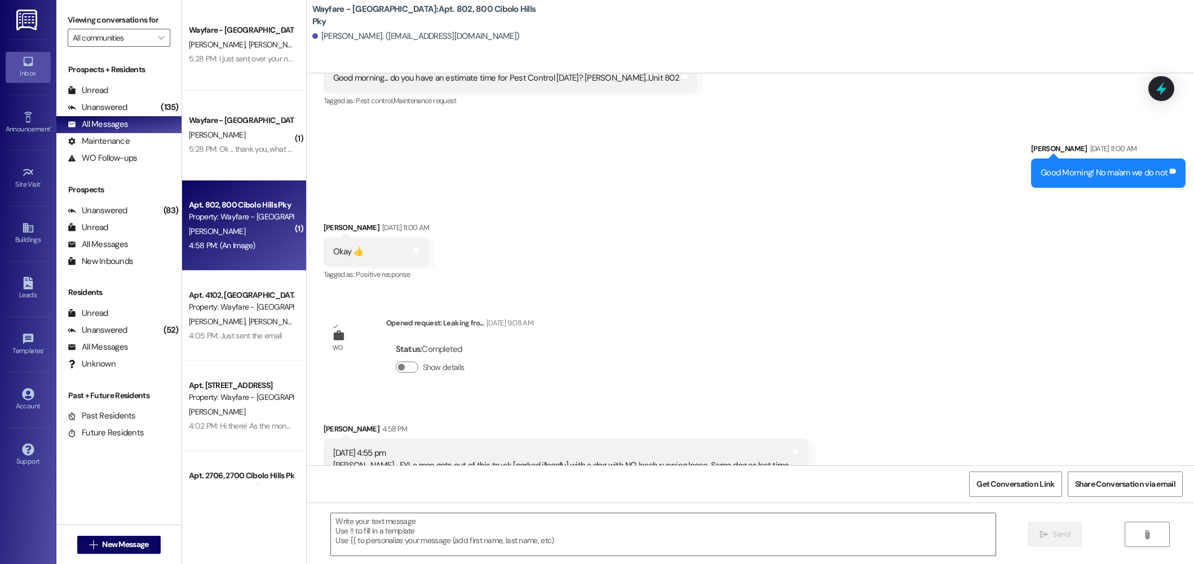
scroll to position [23487, 0]
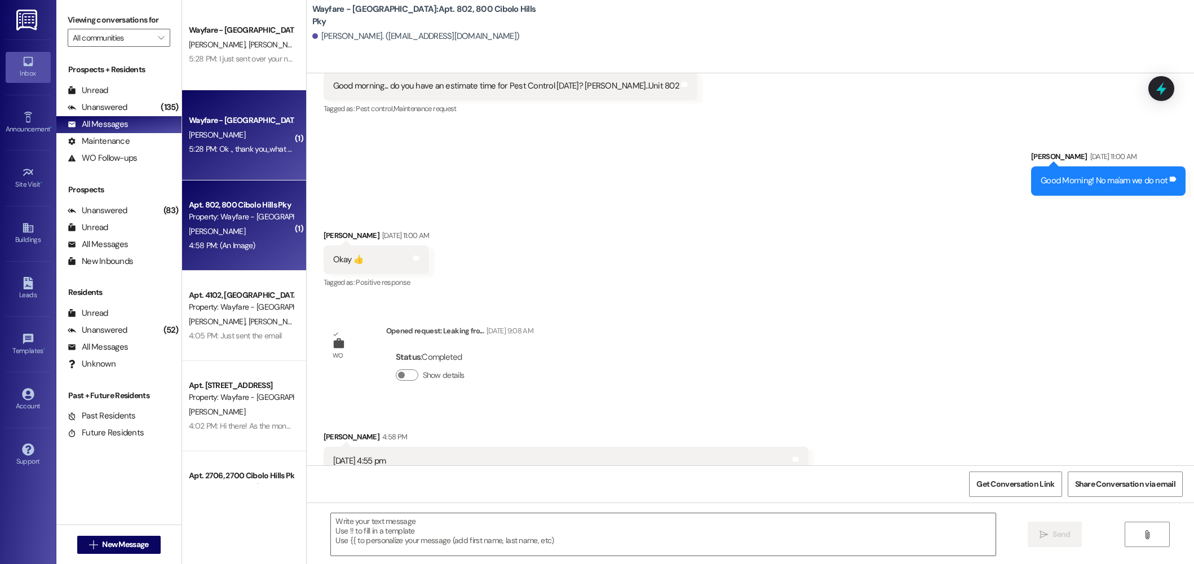
click at [237, 138] on div "R. Craddock" at bounding box center [241, 135] width 107 height 14
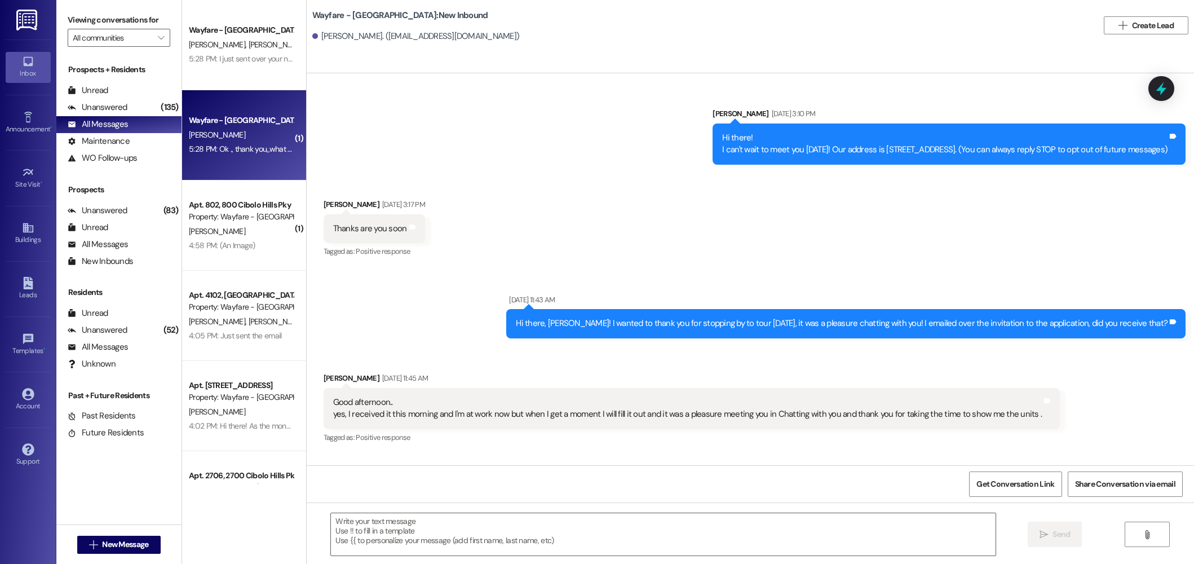
scroll to position [22795, 0]
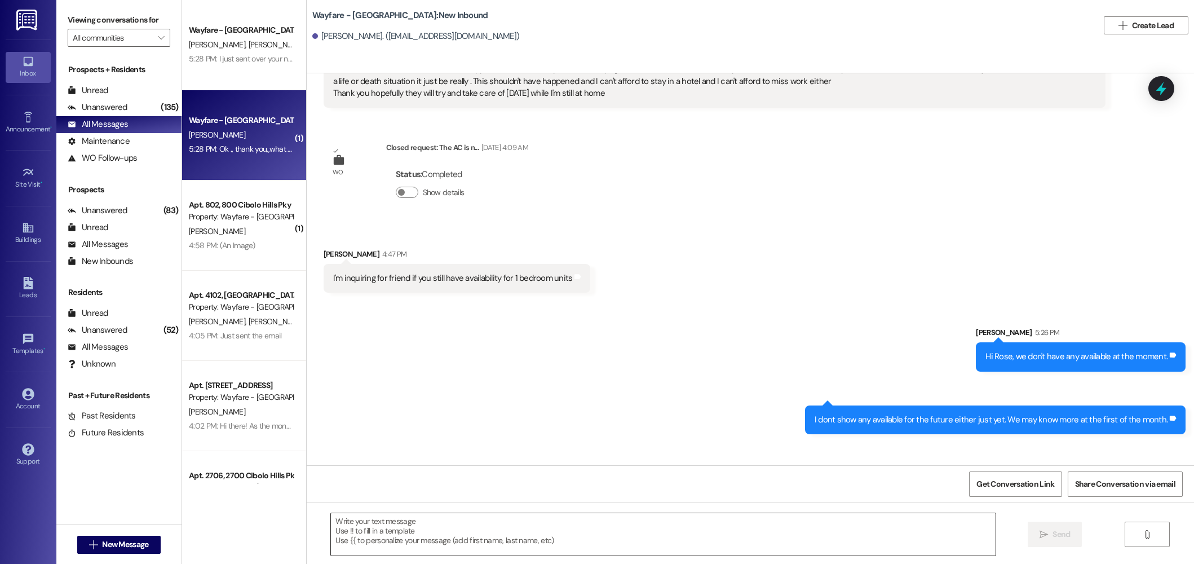
click at [522, 524] on textarea at bounding box center [663, 534] width 665 height 42
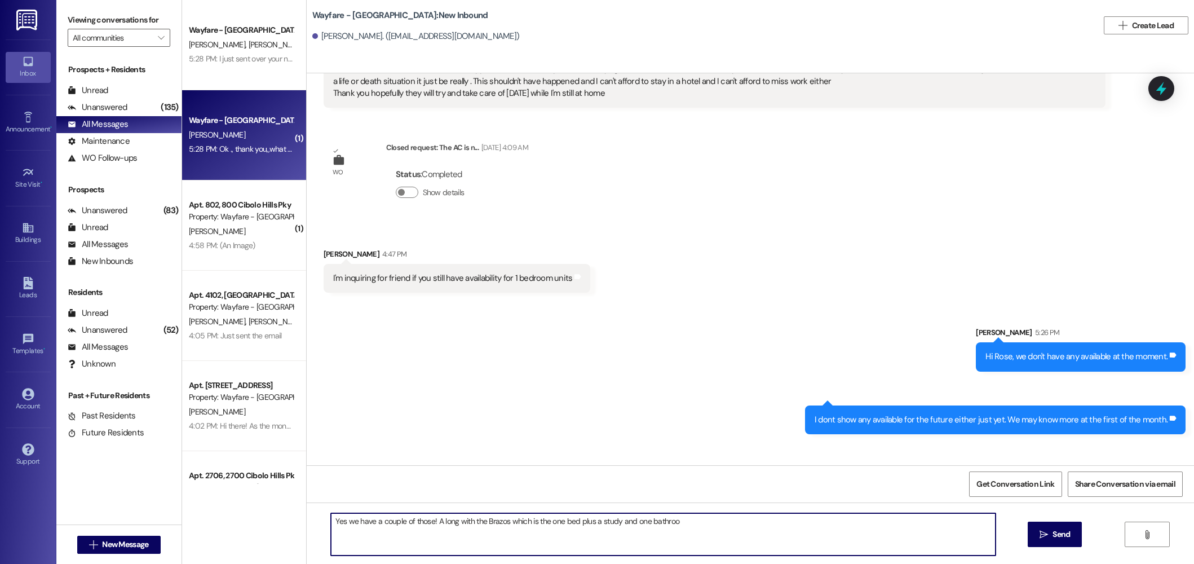
type textarea "Yes we have a couple of those! A long with the Brazos which is the one bed plus…"
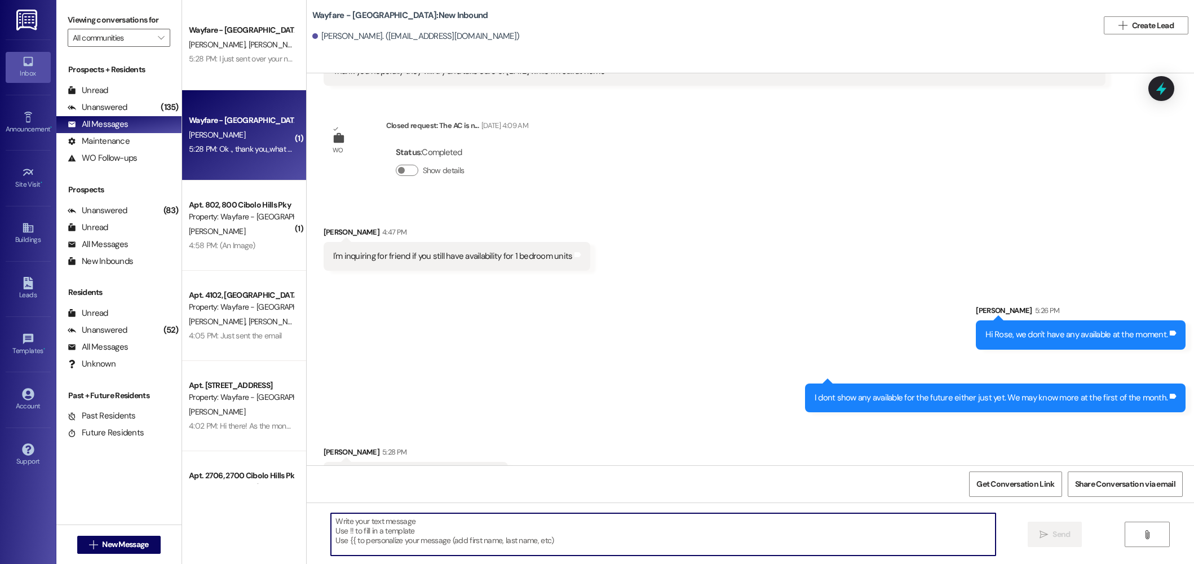
scroll to position [22873, 0]
